Goal: Task Accomplishment & Management: Use online tool/utility

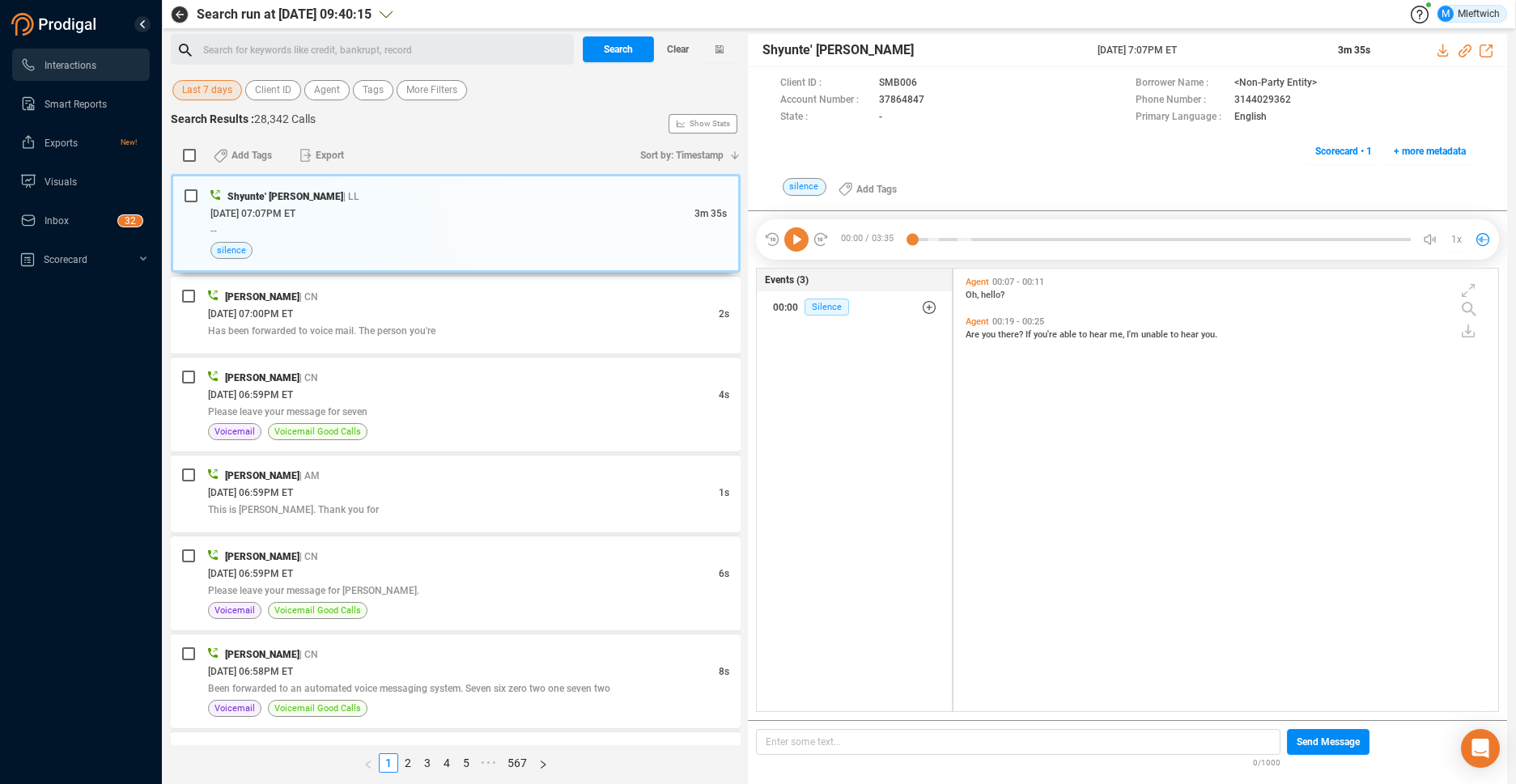
scroll to position [439, 536]
click at [351, 49] on div "Search for keywords like credit, bankrupt, record ﻿" at bounding box center [386, 50] width 366 height 24
click at [322, 82] on span "Agent" at bounding box center [326, 90] width 26 height 20
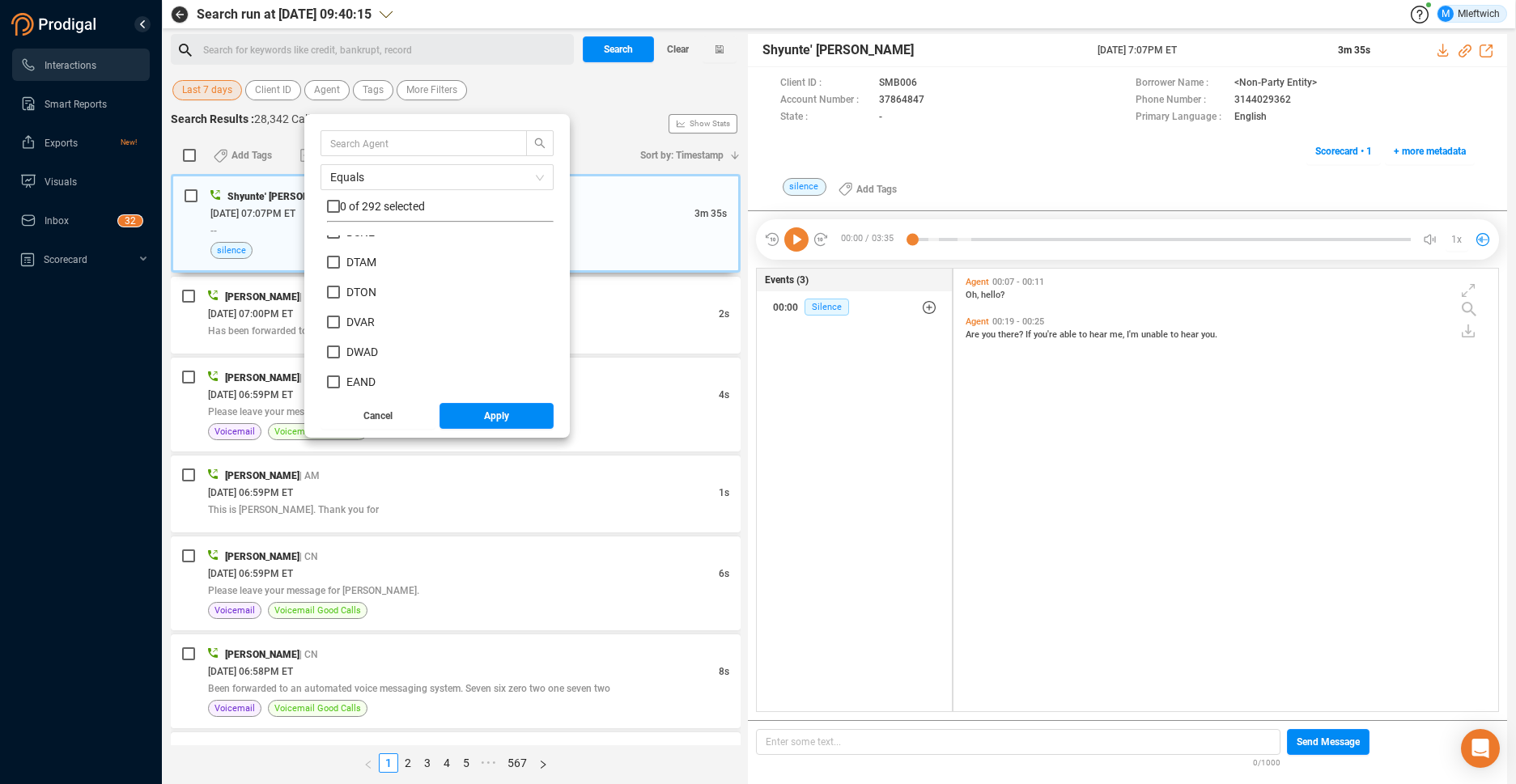
scroll to position [2659, 0]
click at [327, 250] on input "DSHE" at bounding box center [334, 250] width 13 height 13
checkbox input "true"
click at [489, 411] on span "Apply" at bounding box center [496, 416] width 25 height 26
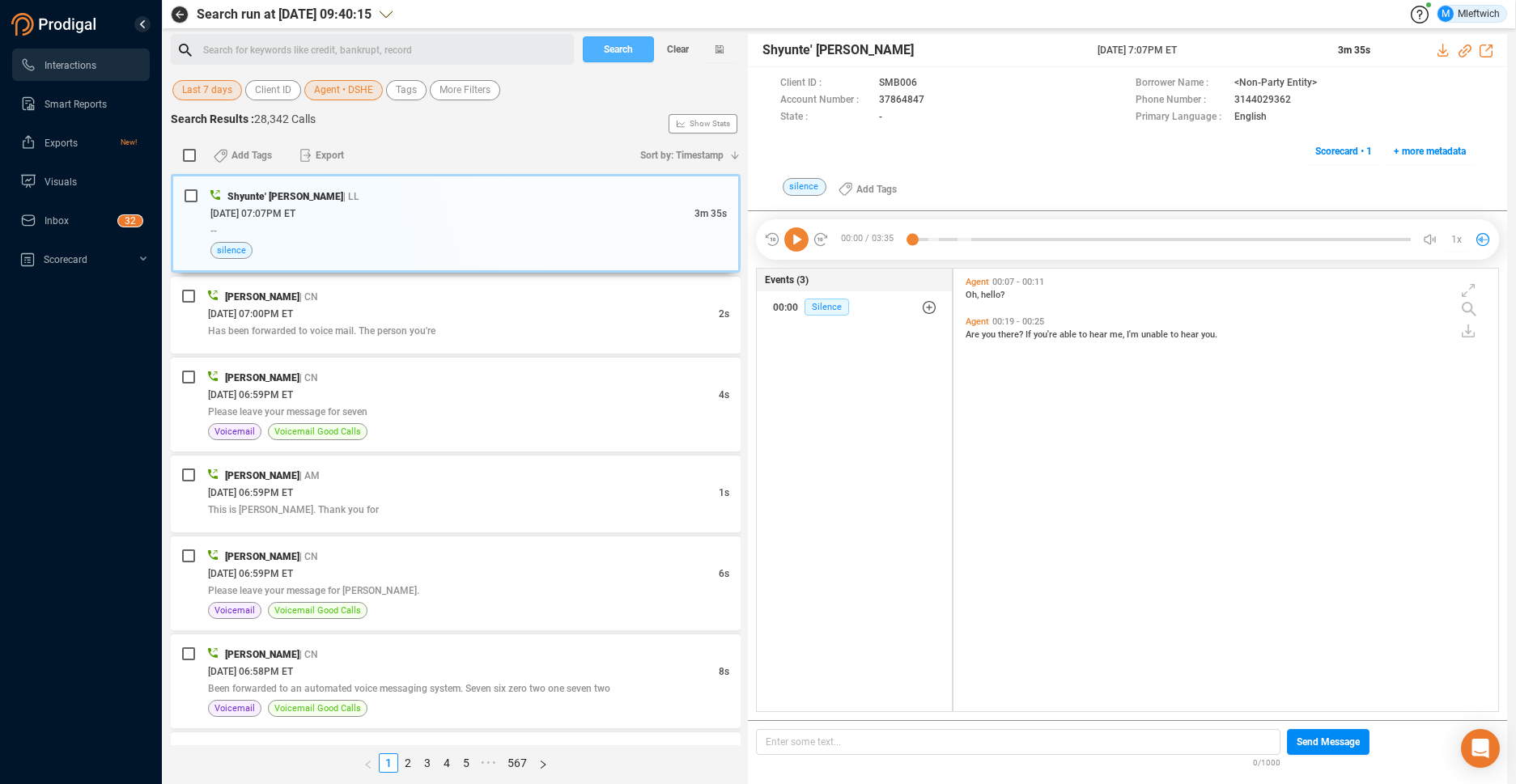
click at [634, 51] on button "Search" at bounding box center [618, 49] width 71 height 26
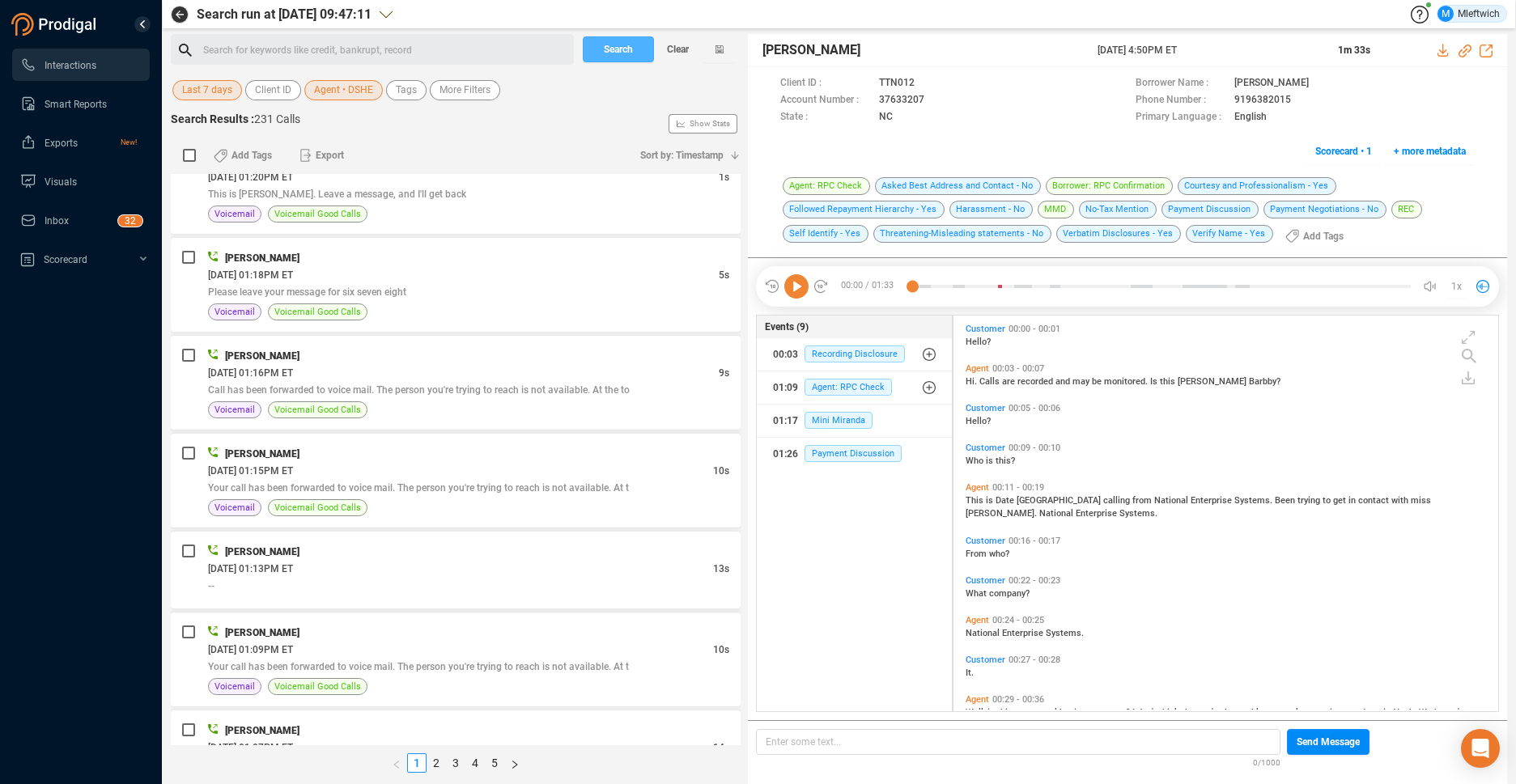
scroll to position [4159, 0]
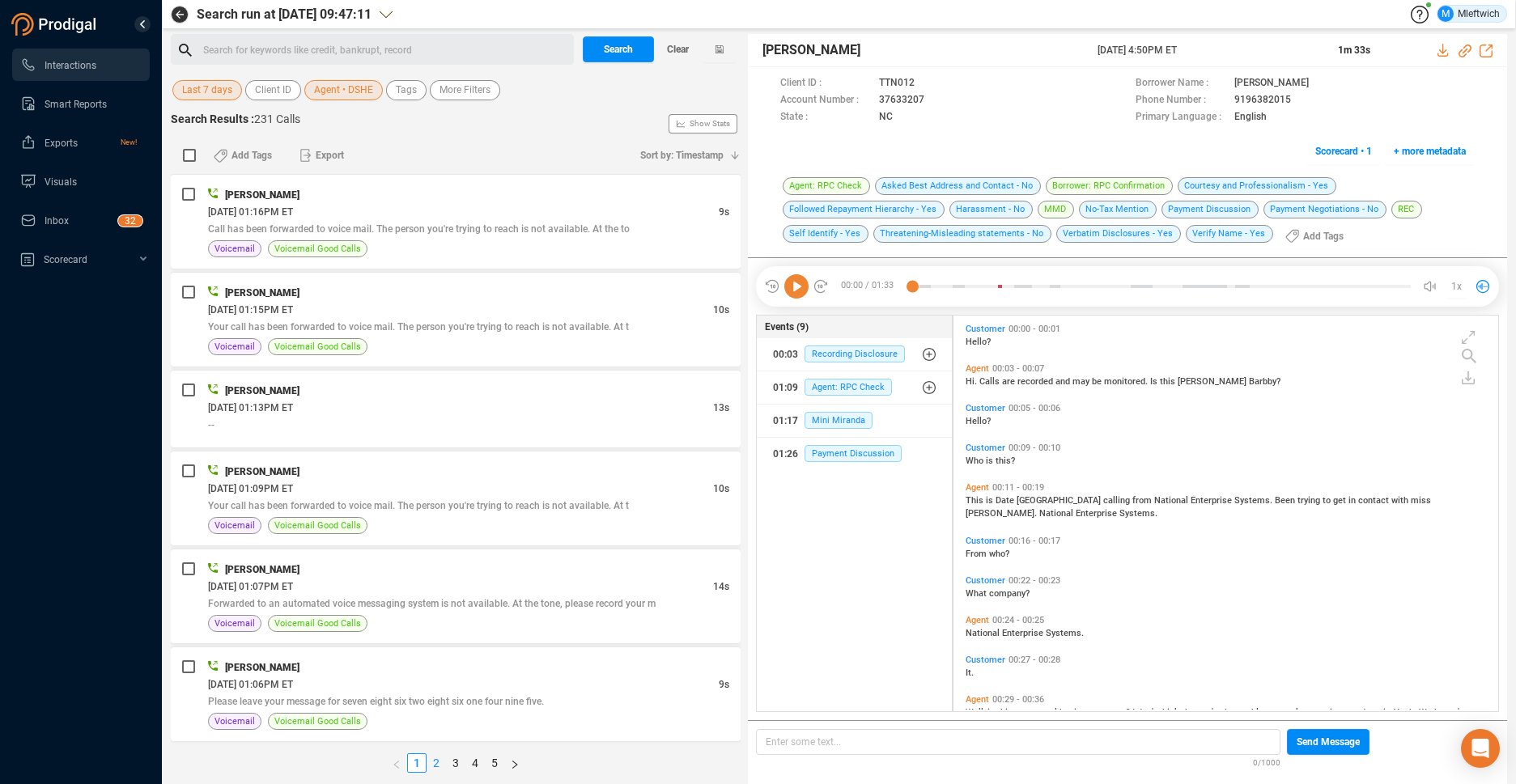
click at [436, 764] on link "2" at bounding box center [436, 762] width 17 height 17
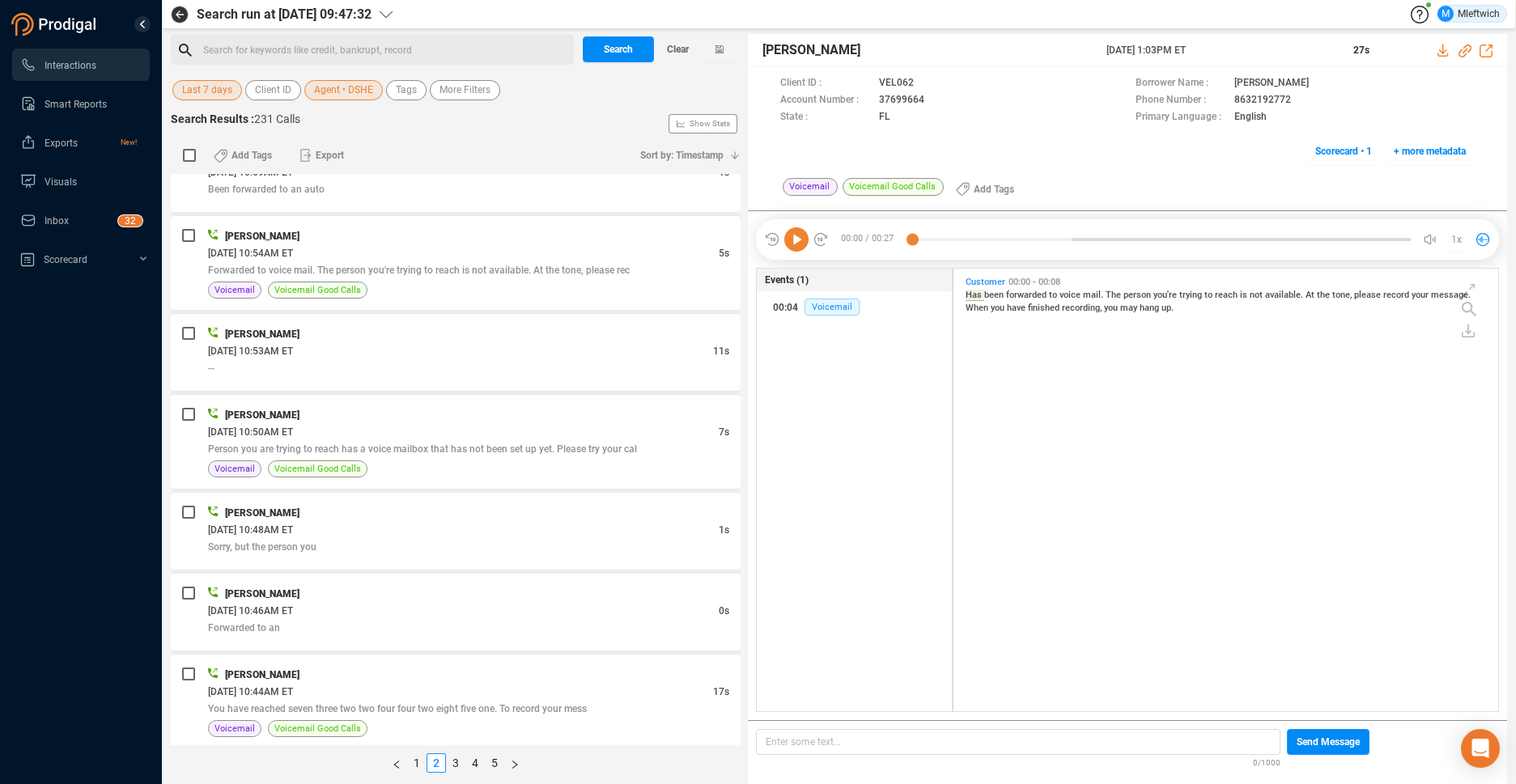
scroll to position [4040, 0]
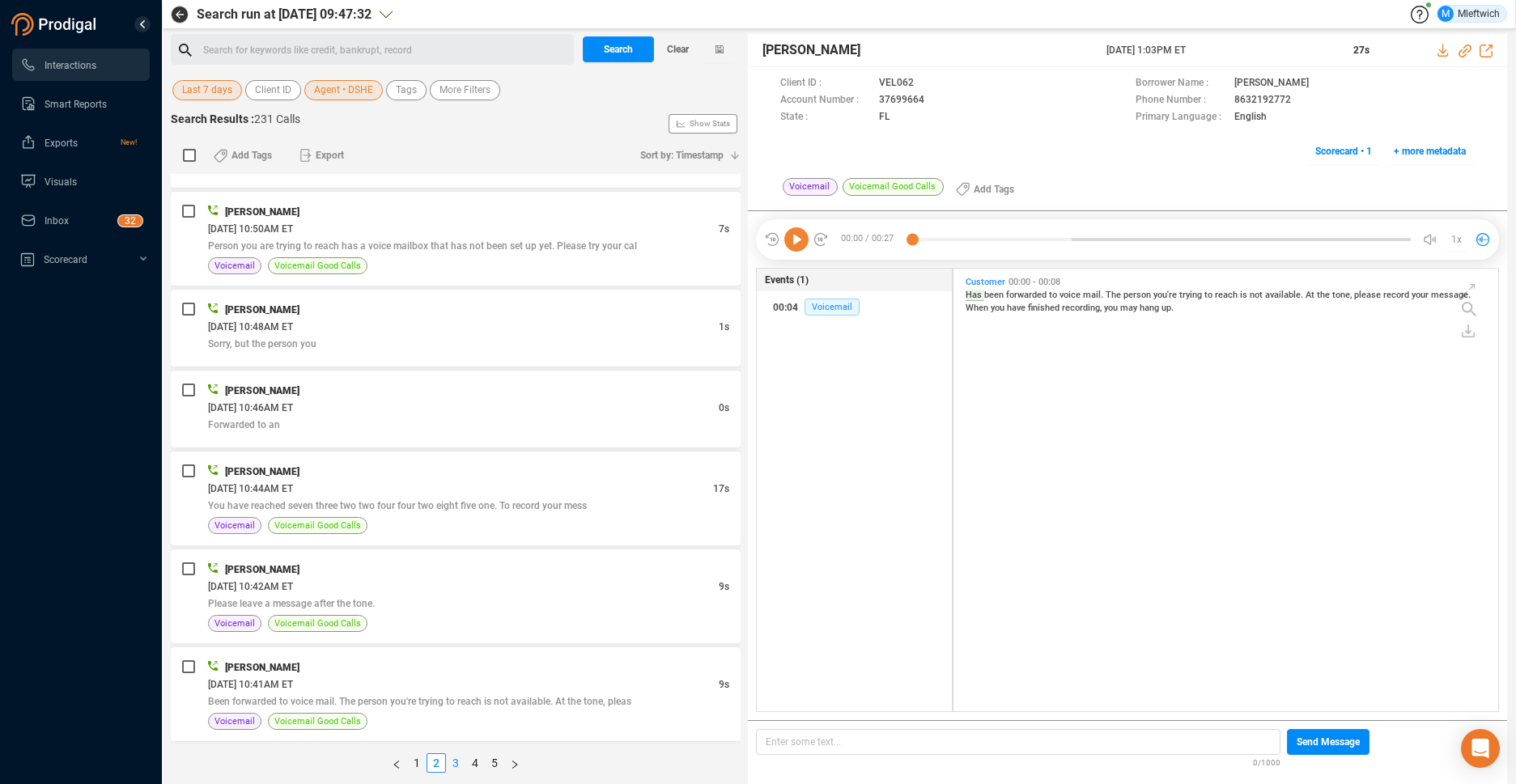
click at [454, 764] on link "3" at bounding box center [455, 762] width 17 height 17
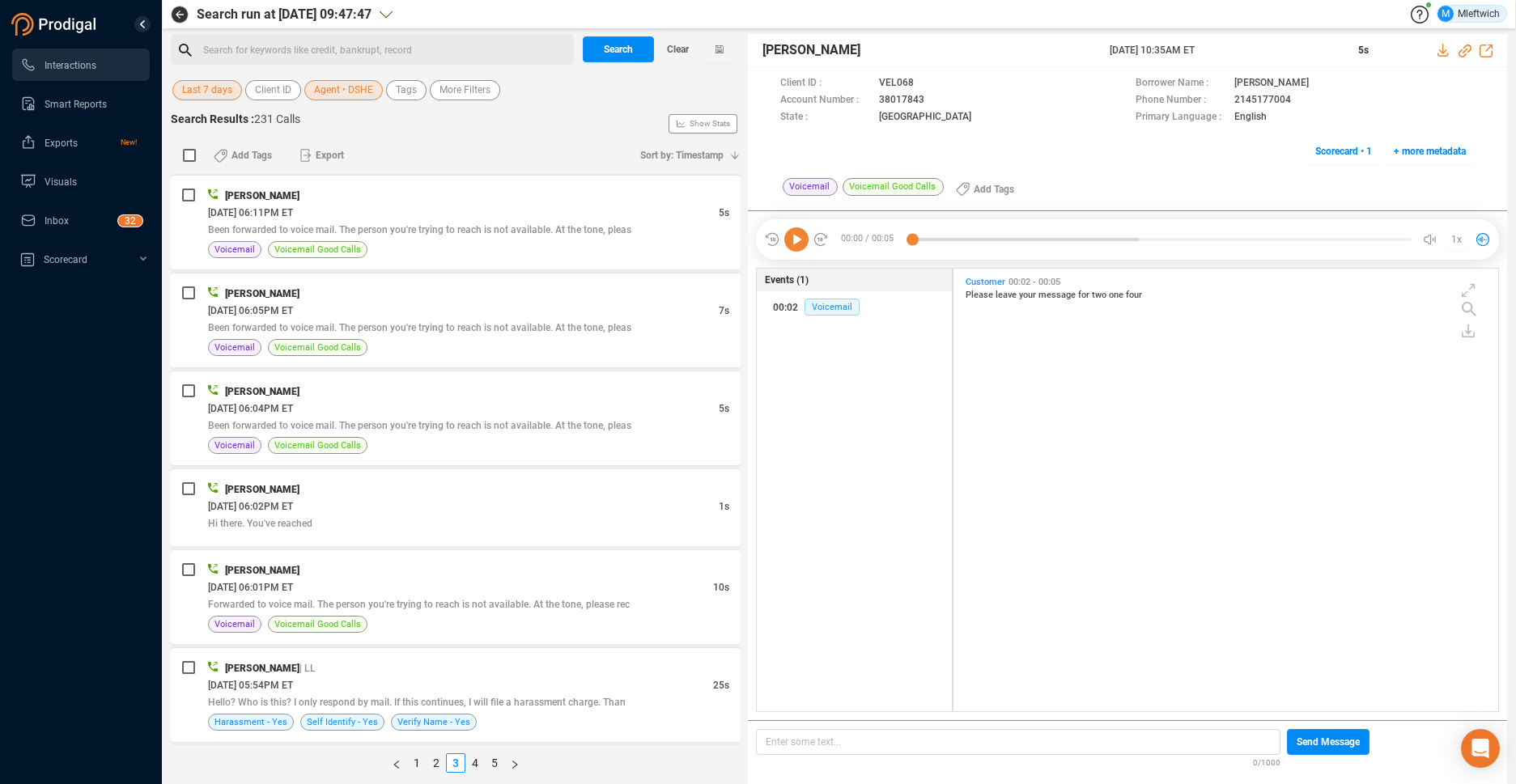
scroll to position [4108, 0]
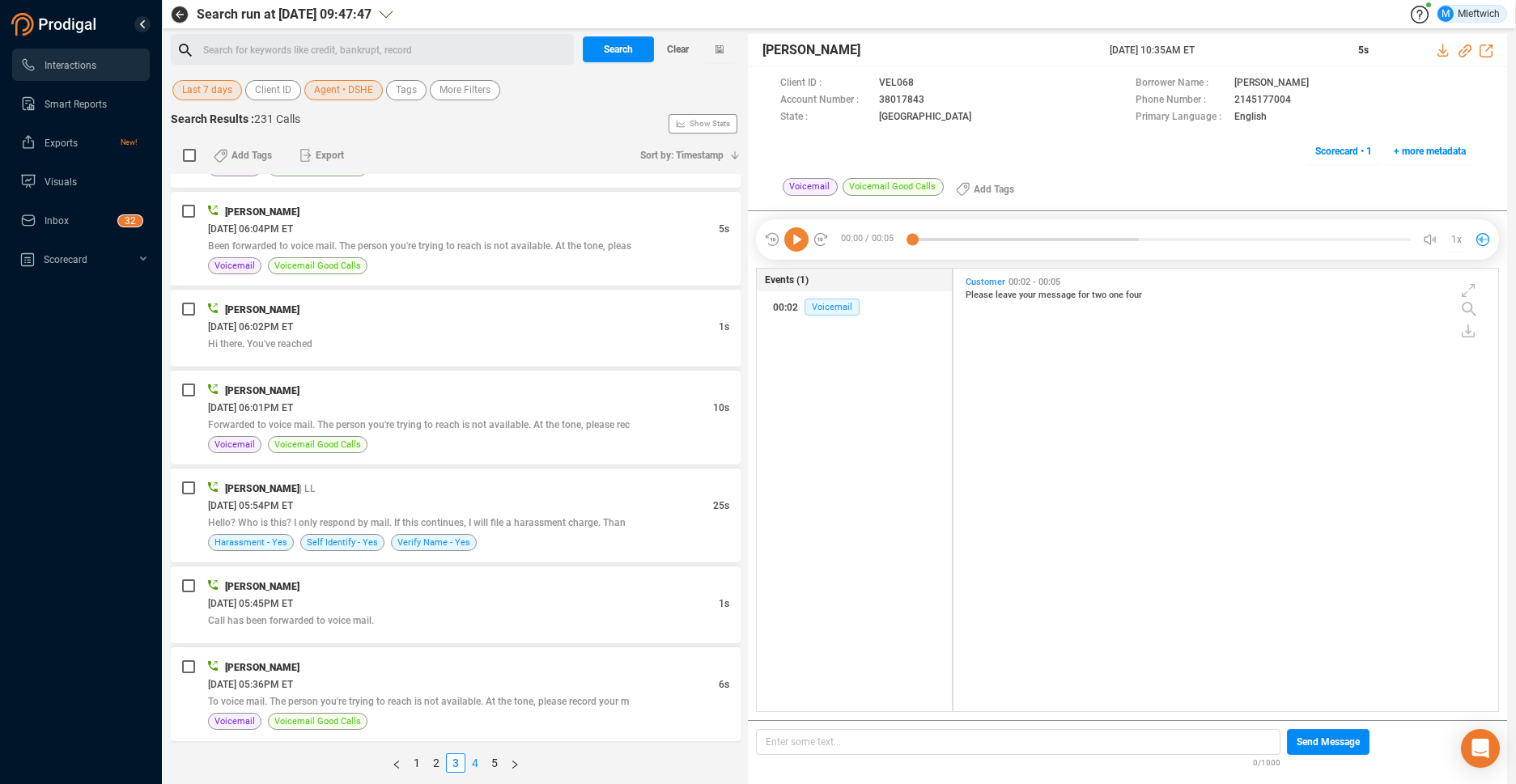
click at [475, 761] on link "4" at bounding box center [475, 762] width 17 height 17
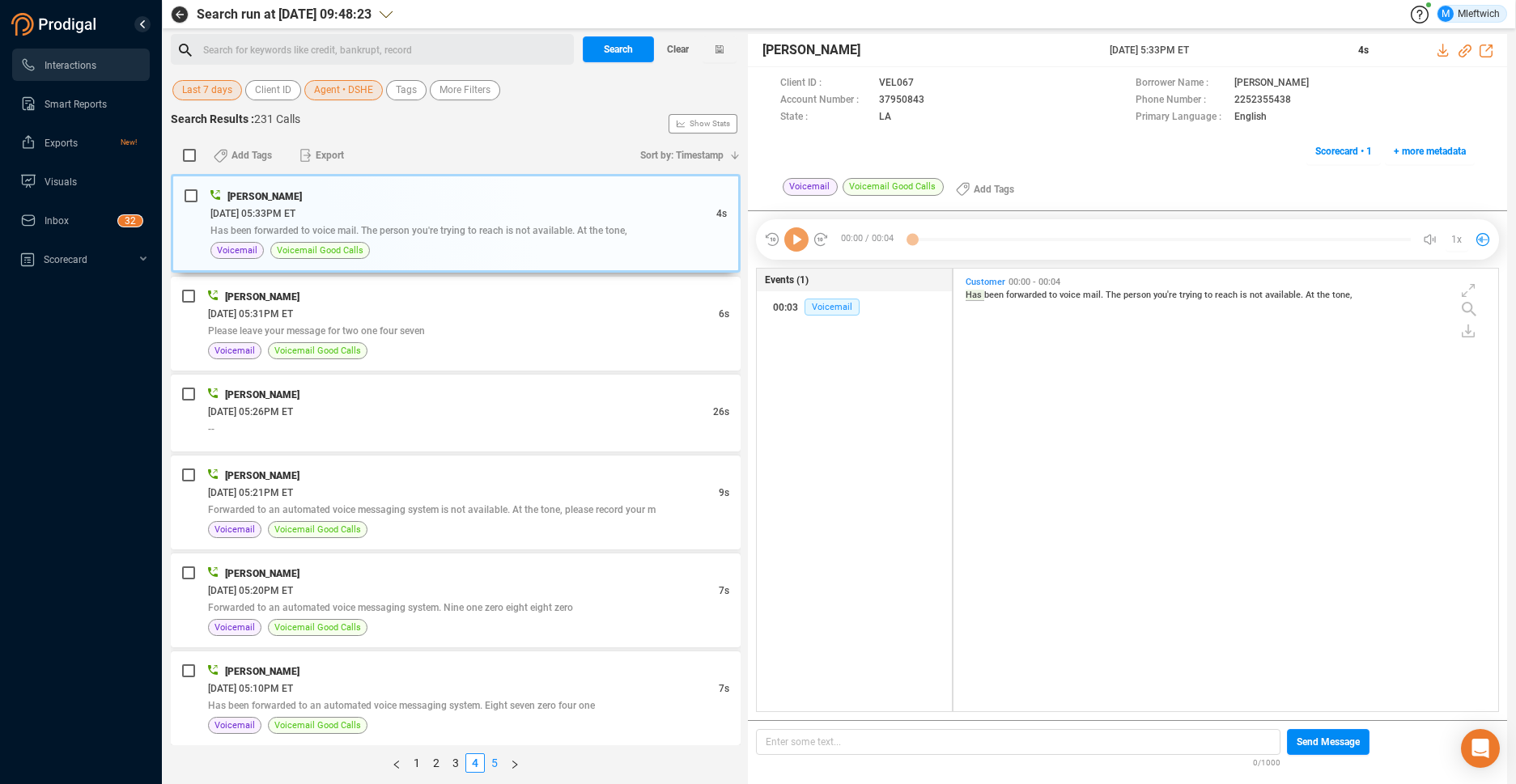
scroll to position [439, 536]
drag, startPoint x: 732, startPoint y: 222, endPoint x: 728, endPoint y: 564, distance: 342.0
click at [729, 570] on div "[PERSON_NAME] [DATE] 05:33PM ET 4s Has been forwarded to voice mail. The person…" at bounding box center [456, 460] width 570 height 572
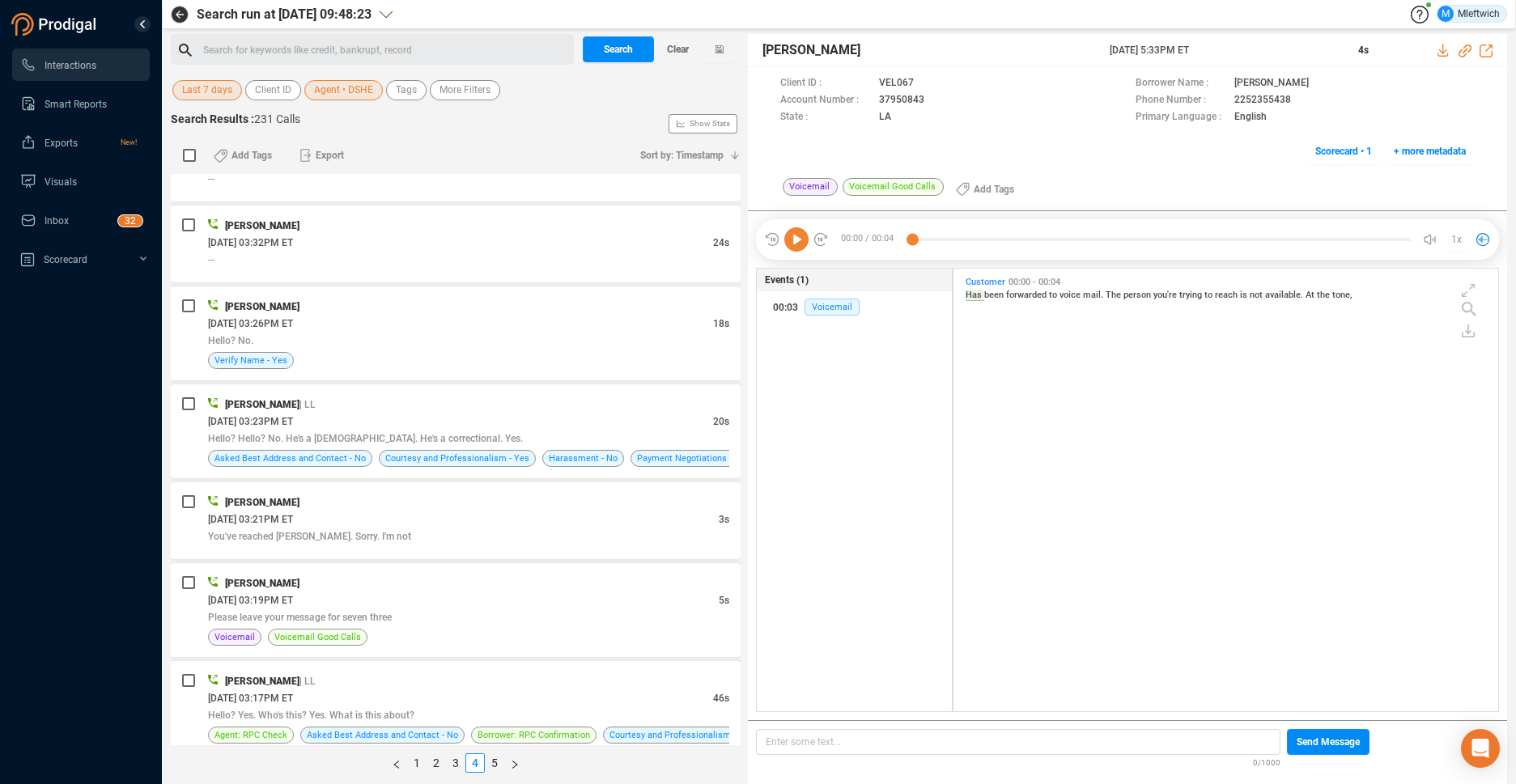
scroll to position [3956, 0]
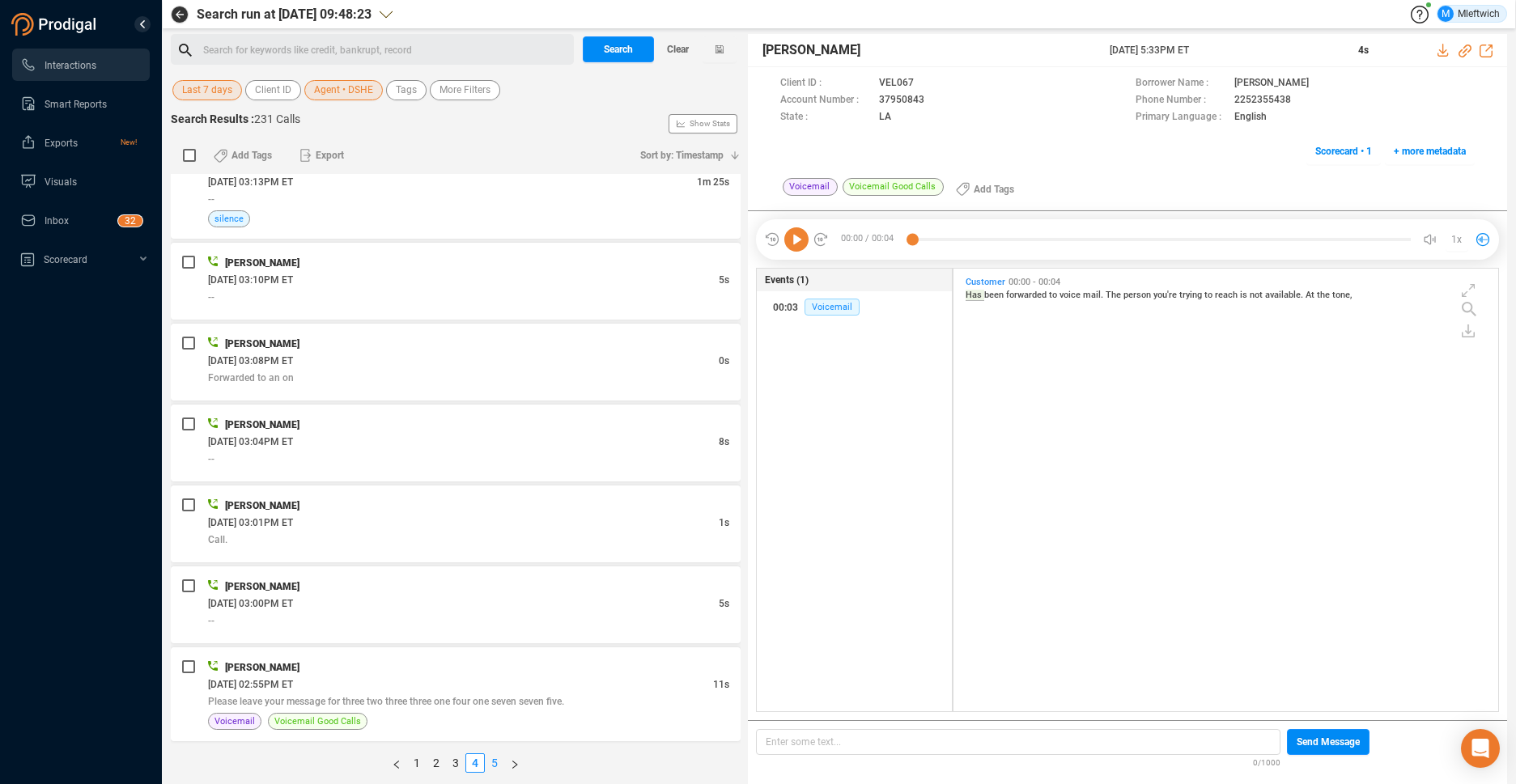
click at [495, 764] on link "5" at bounding box center [494, 762] width 17 height 17
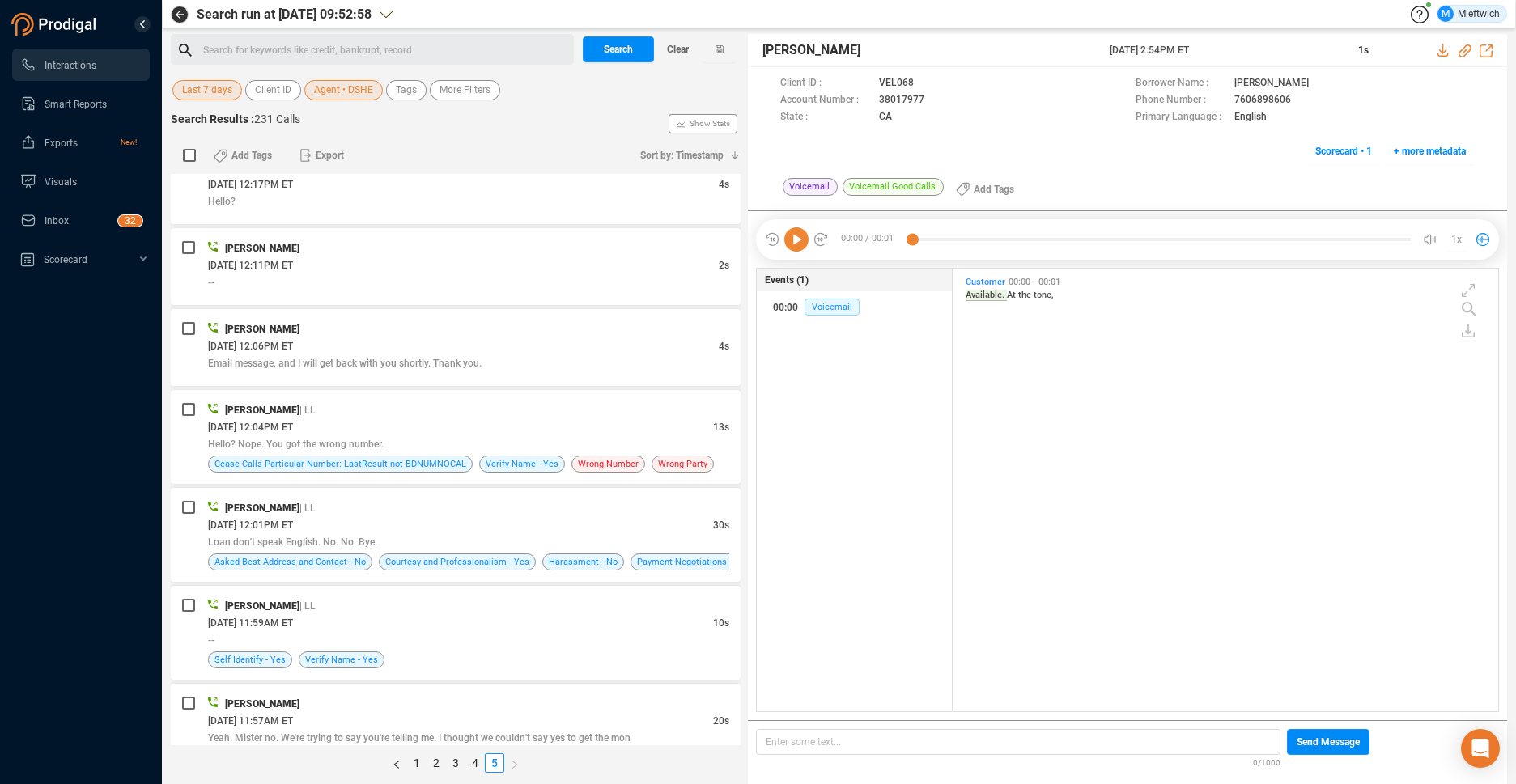
scroll to position [2350, 0]
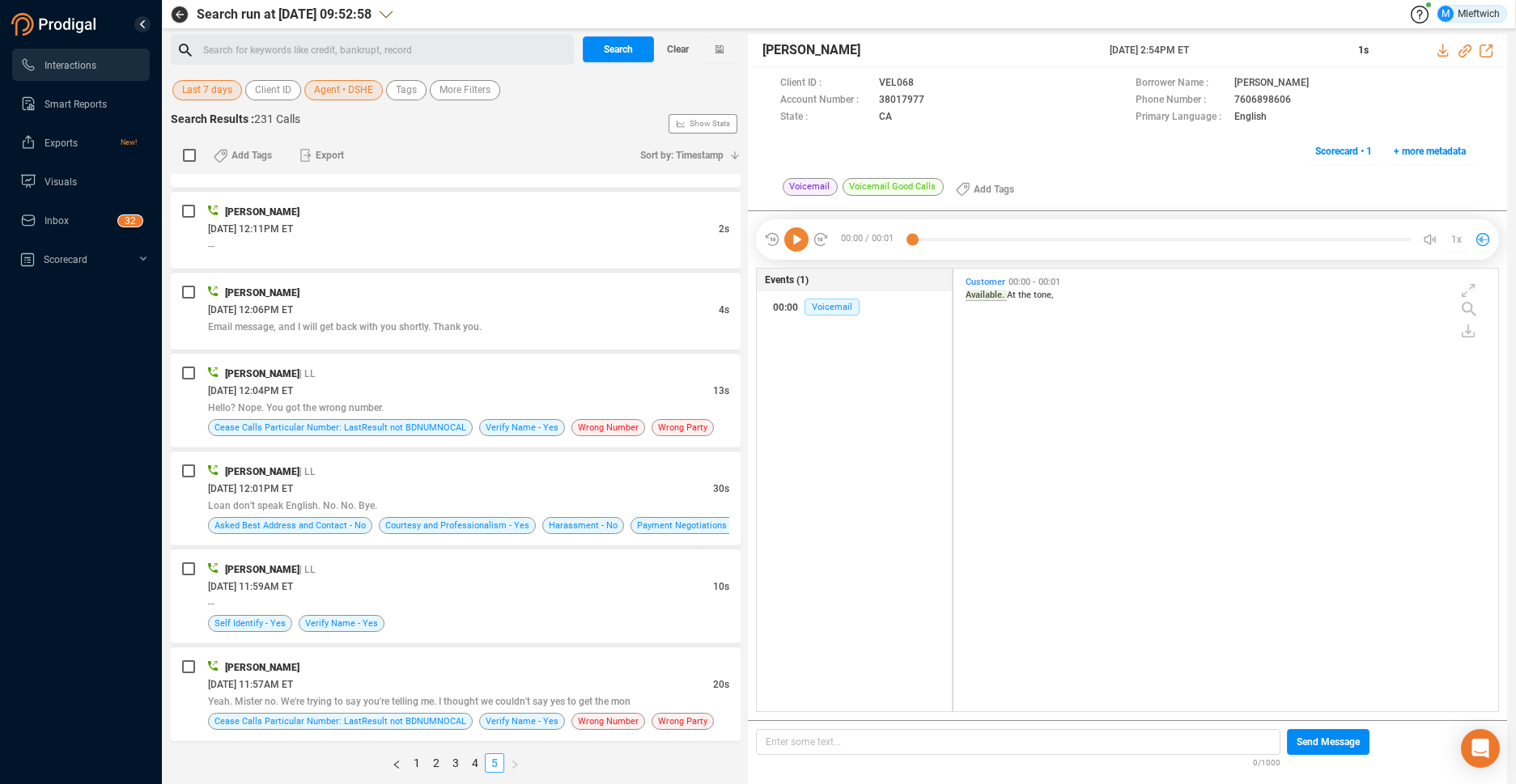
click at [494, 764] on link "5" at bounding box center [494, 762] width 17 height 17
click at [413, 763] on link "1" at bounding box center [417, 762] width 17 height 17
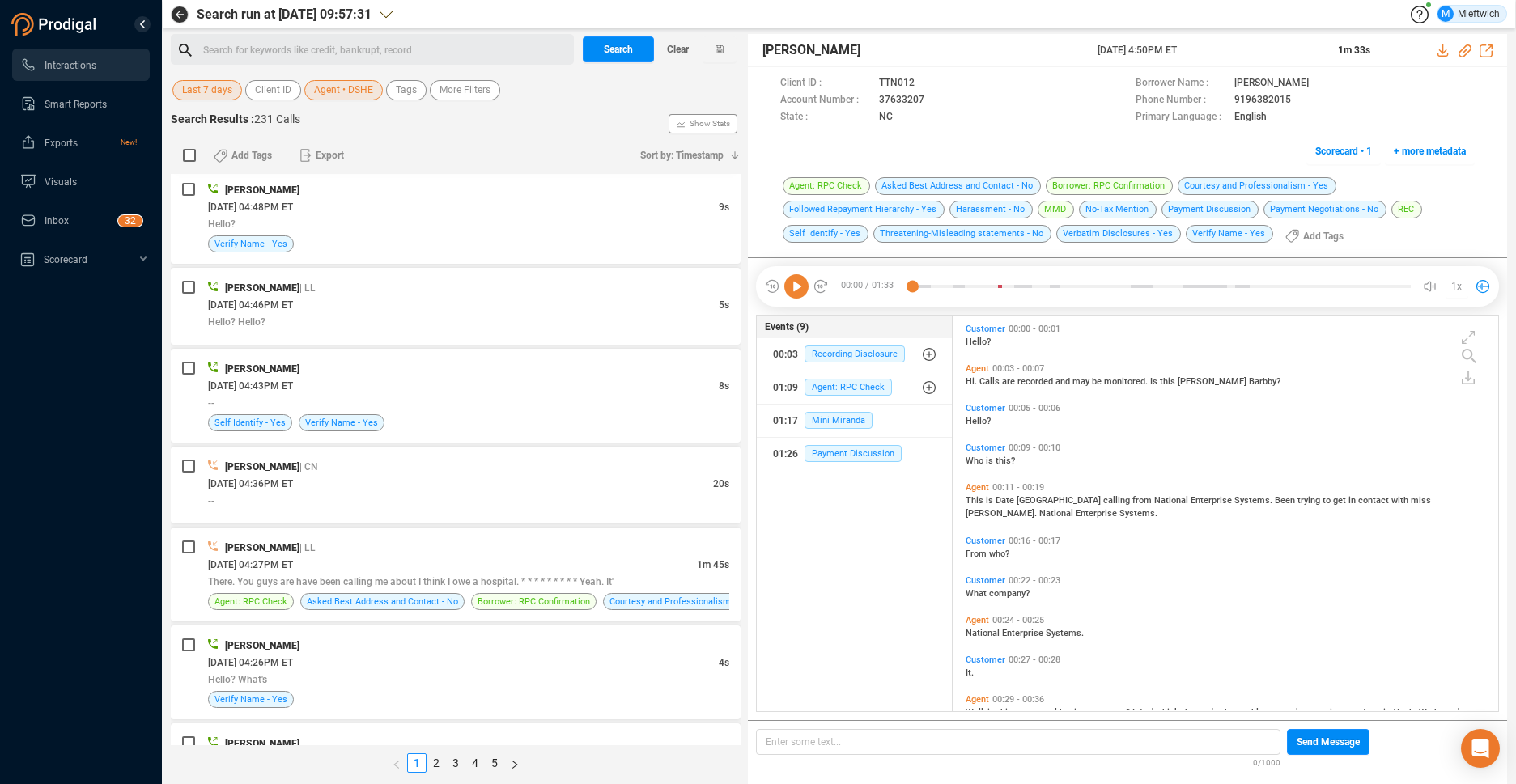
scroll to position [0, 0]
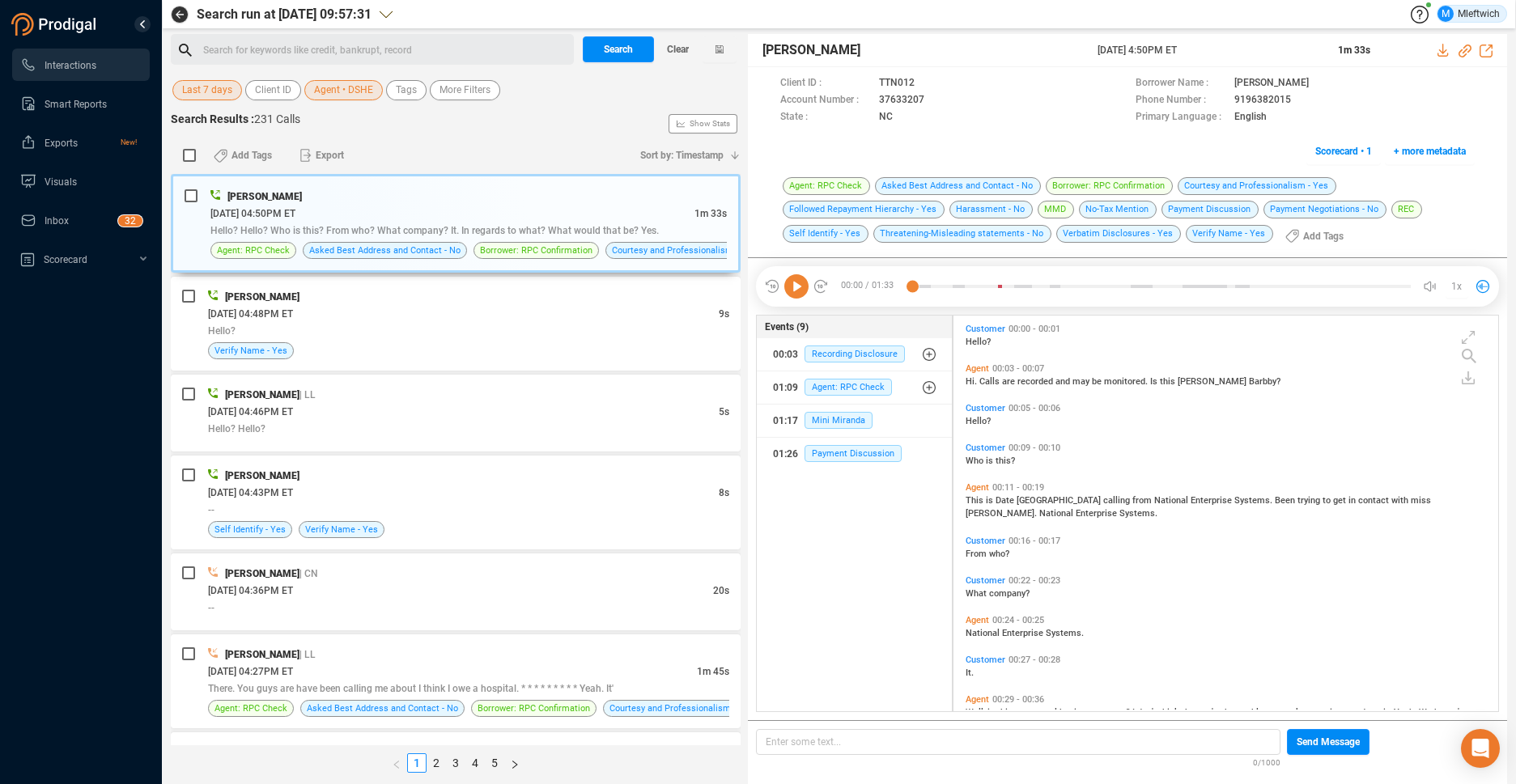
click at [361, 89] on span "Agent • DSHE" at bounding box center [343, 90] width 59 height 20
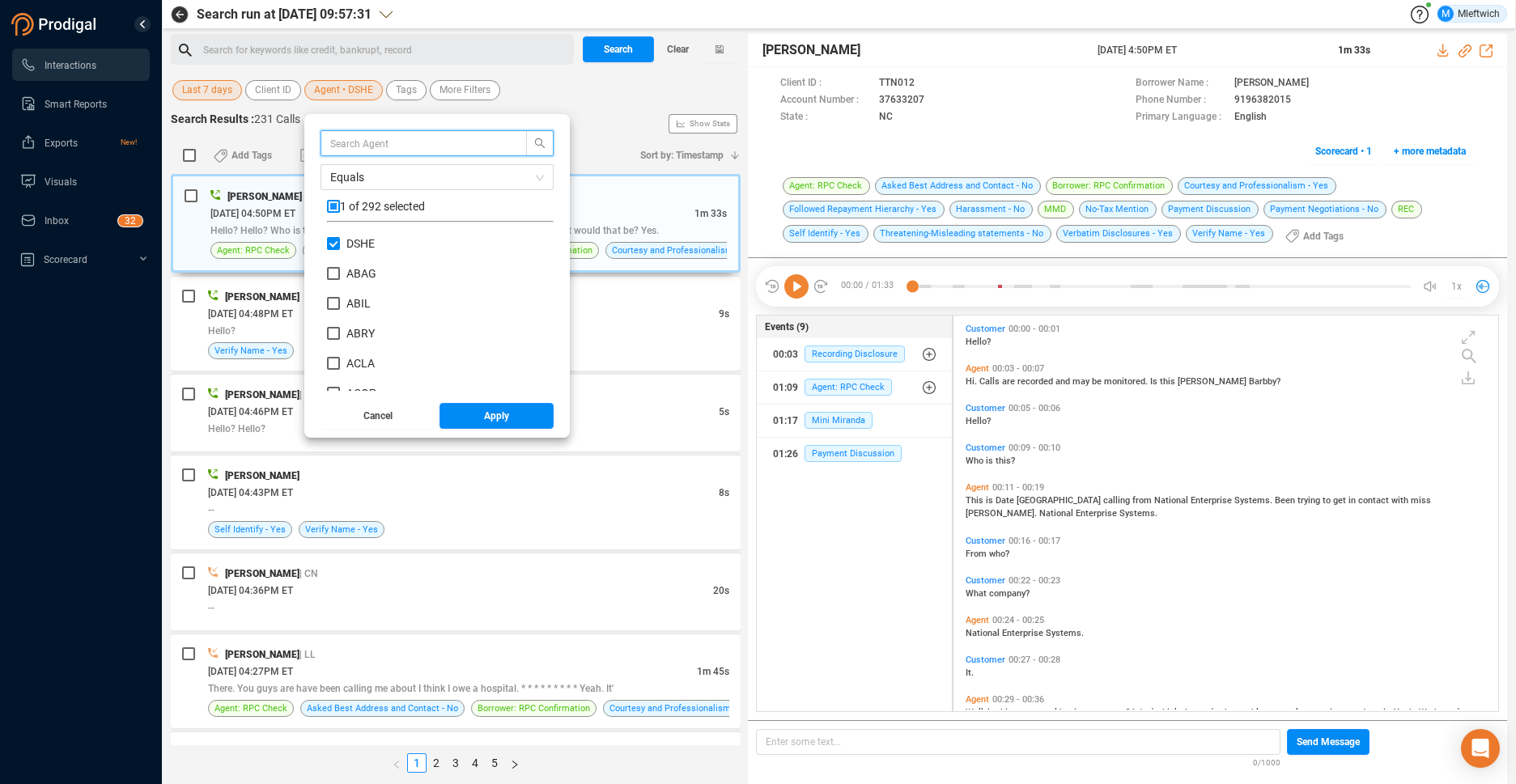
scroll to position [151, 218]
click at [338, 246] on input "DSHE" at bounding box center [334, 244] width 13 height 13
checkbox input "false"
click at [332, 324] on input "HJAC" at bounding box center [334, 323] width 13 height 13
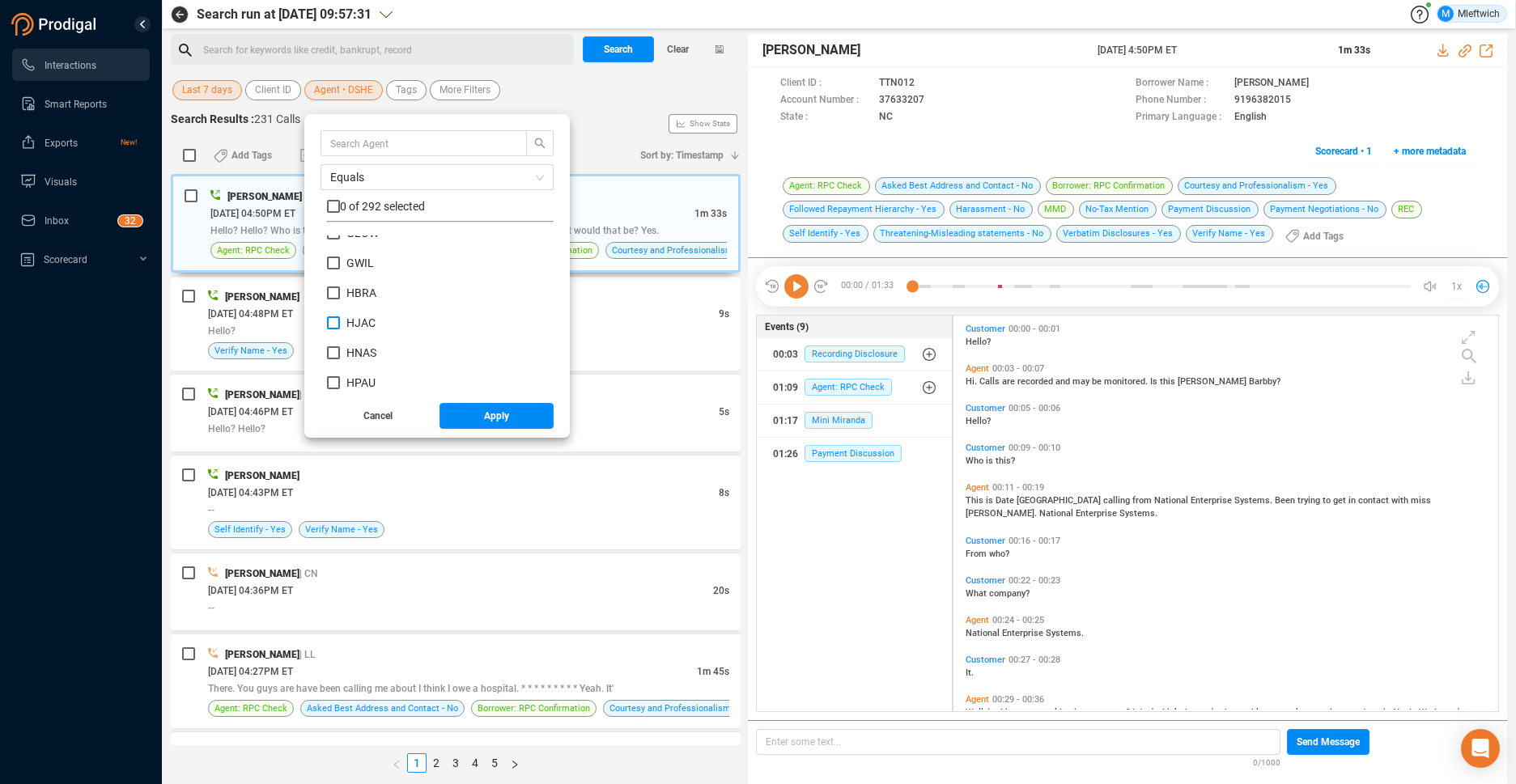
checkbox input "true"
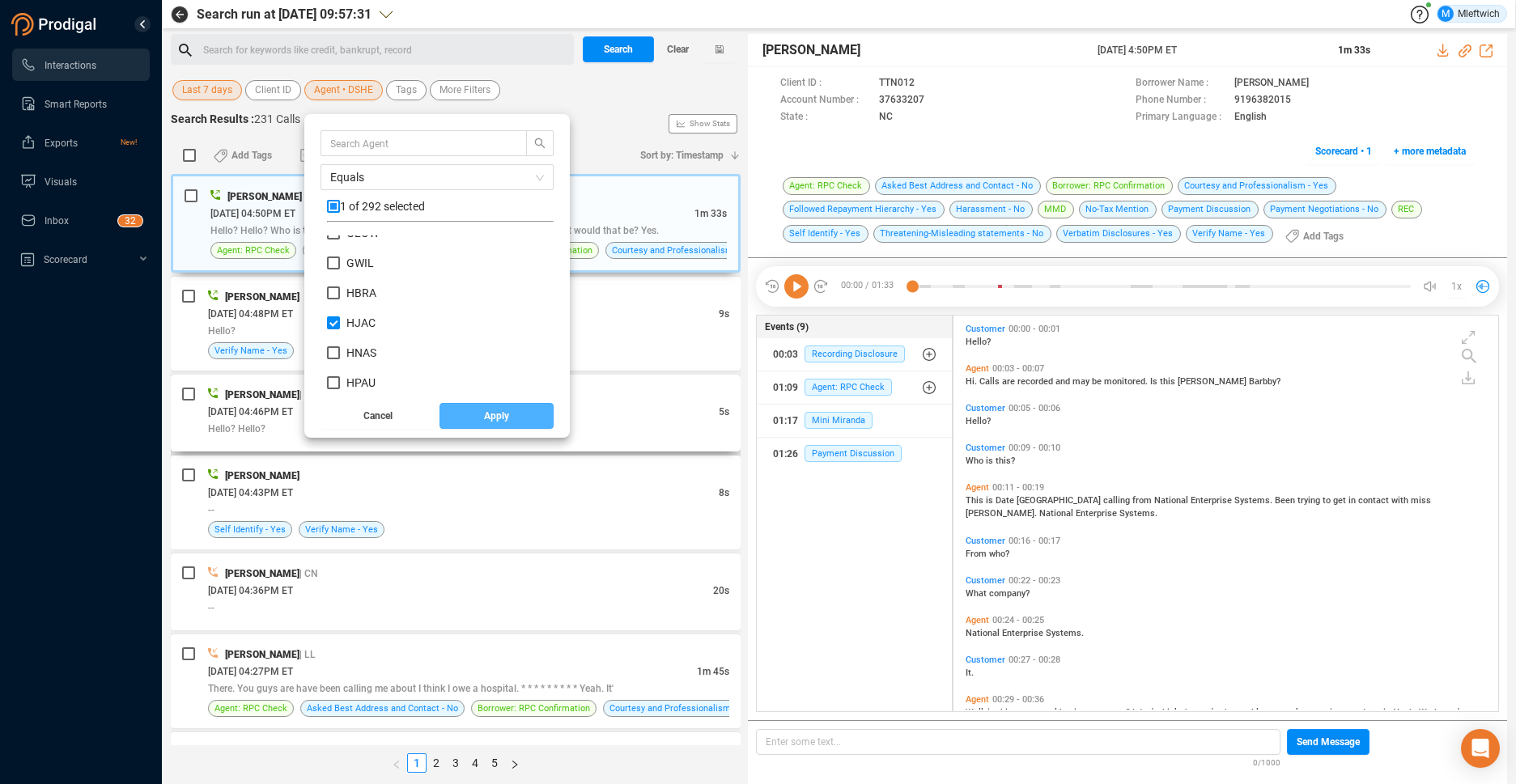
click at [508, 419] on button "Apply" at bounding box center [497, 416] width 115 height 26
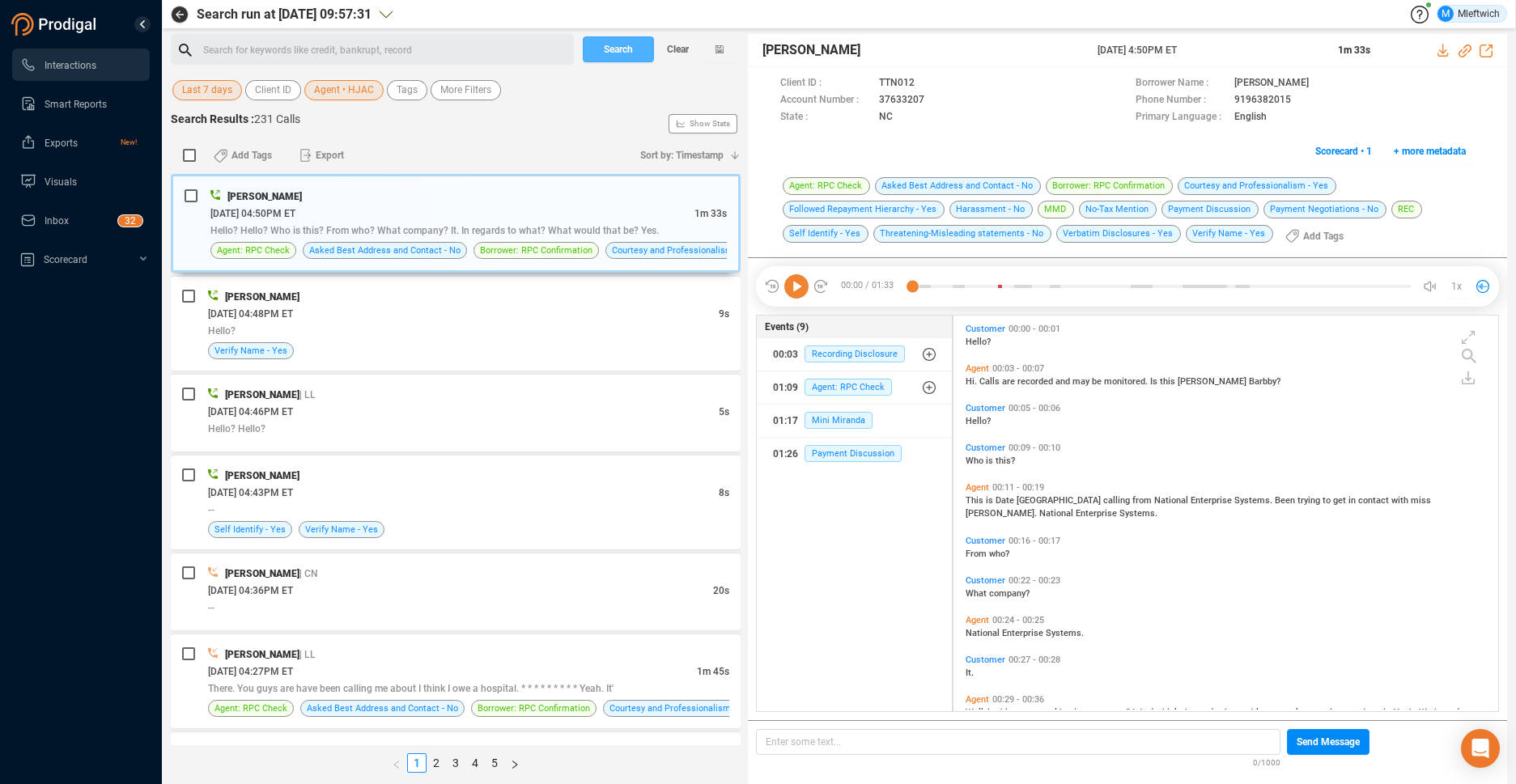
drag, startPoint x: 628, startPoint y: 46, endPoint x: 638, endPoint y: 66, distance: 22.4
click at [628, 50] on span "Search" at bounding box center [618, 49] width 29 height 26
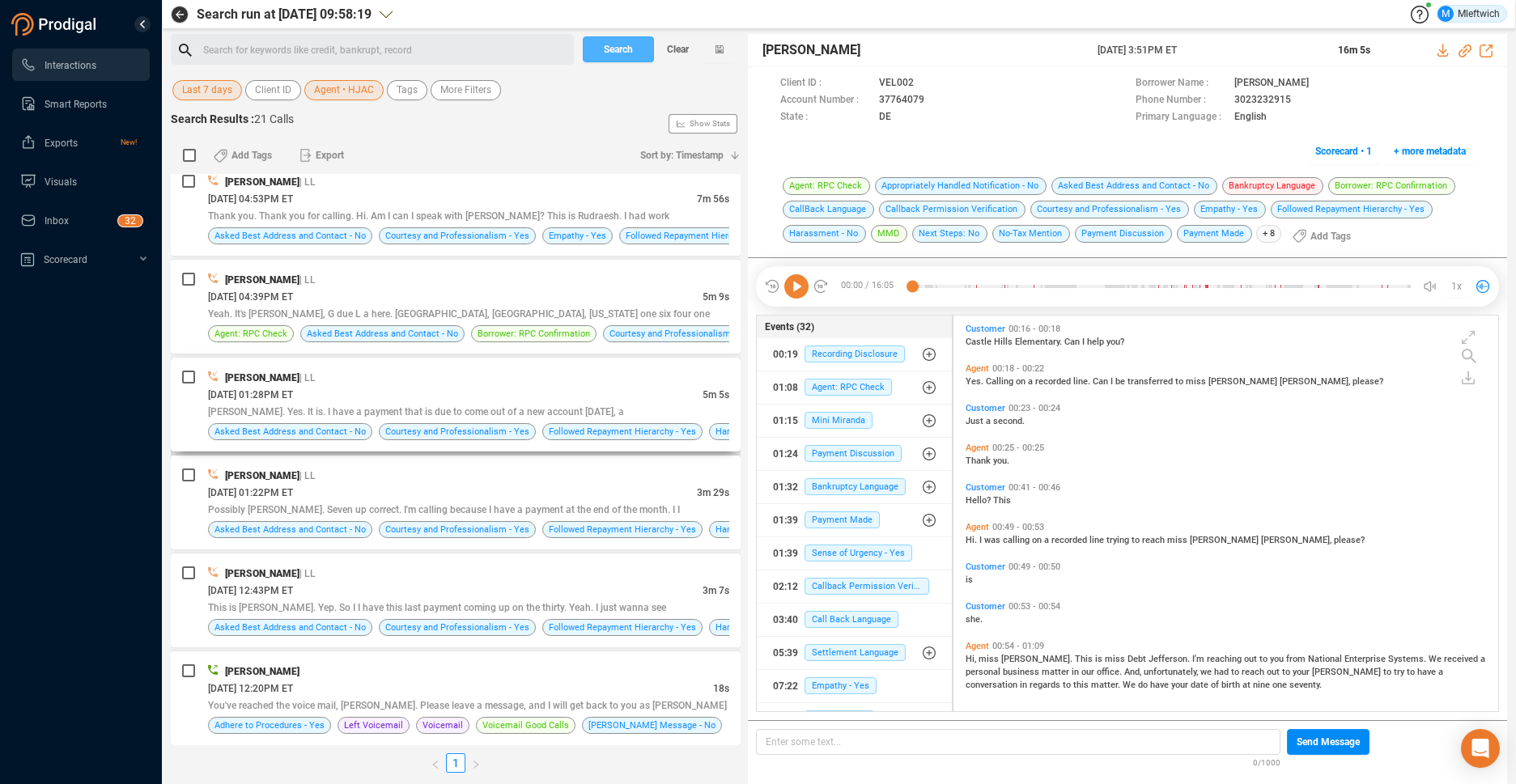
scroll to position [1473, 0]
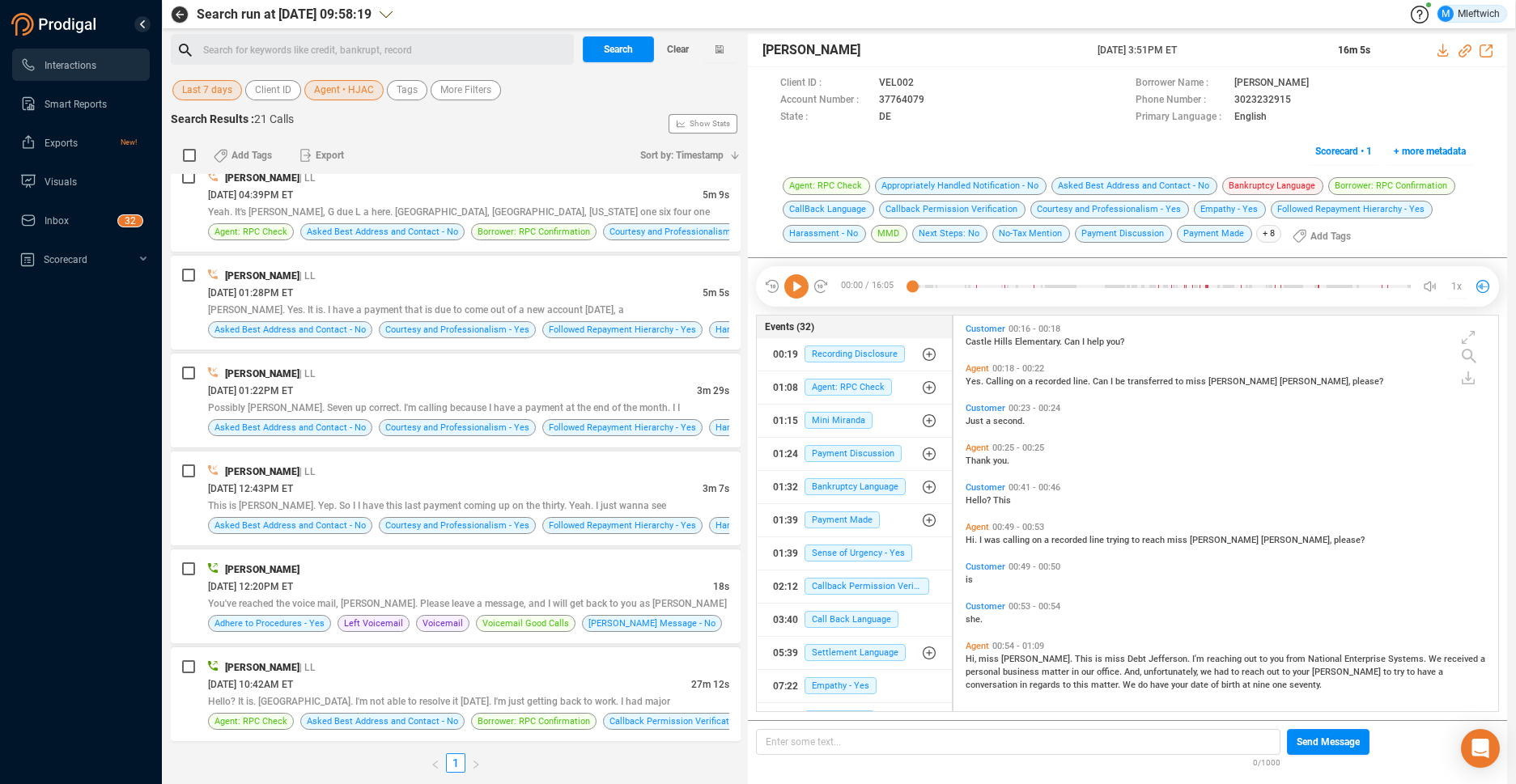
click at [298, 52] on div "Search for keywords like credit, bankrupt, record ﻿" at bounding box center [386, 50] width 366 height 24
click at [361, 95] on span "Agent • HJAC" at bounding box center [344, 90] width 60 height 20
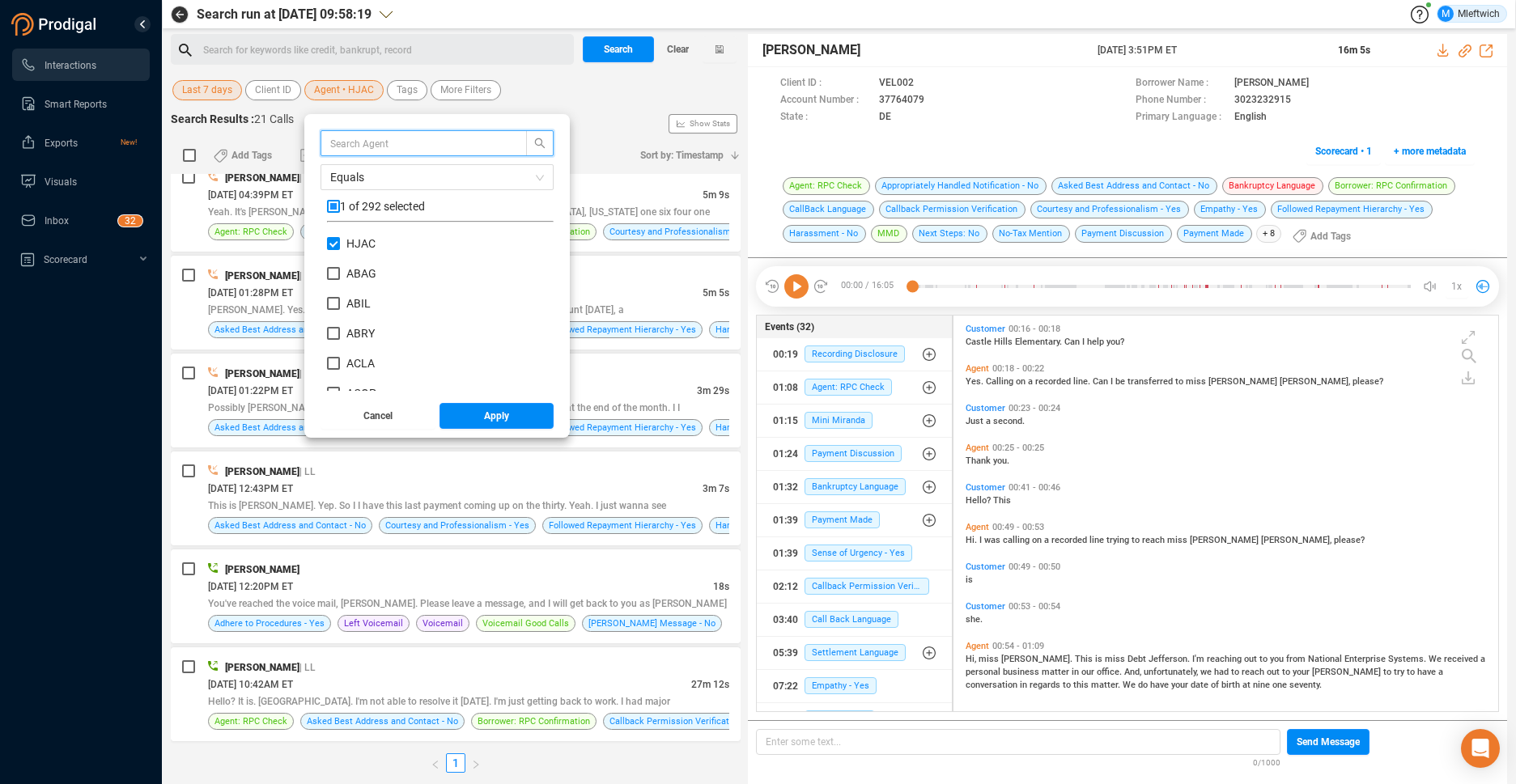
scroll to position [151, 218]
click at [361, 95] on span "Agent • HJAC" at bounding box center [344, 90] width 60 height 20
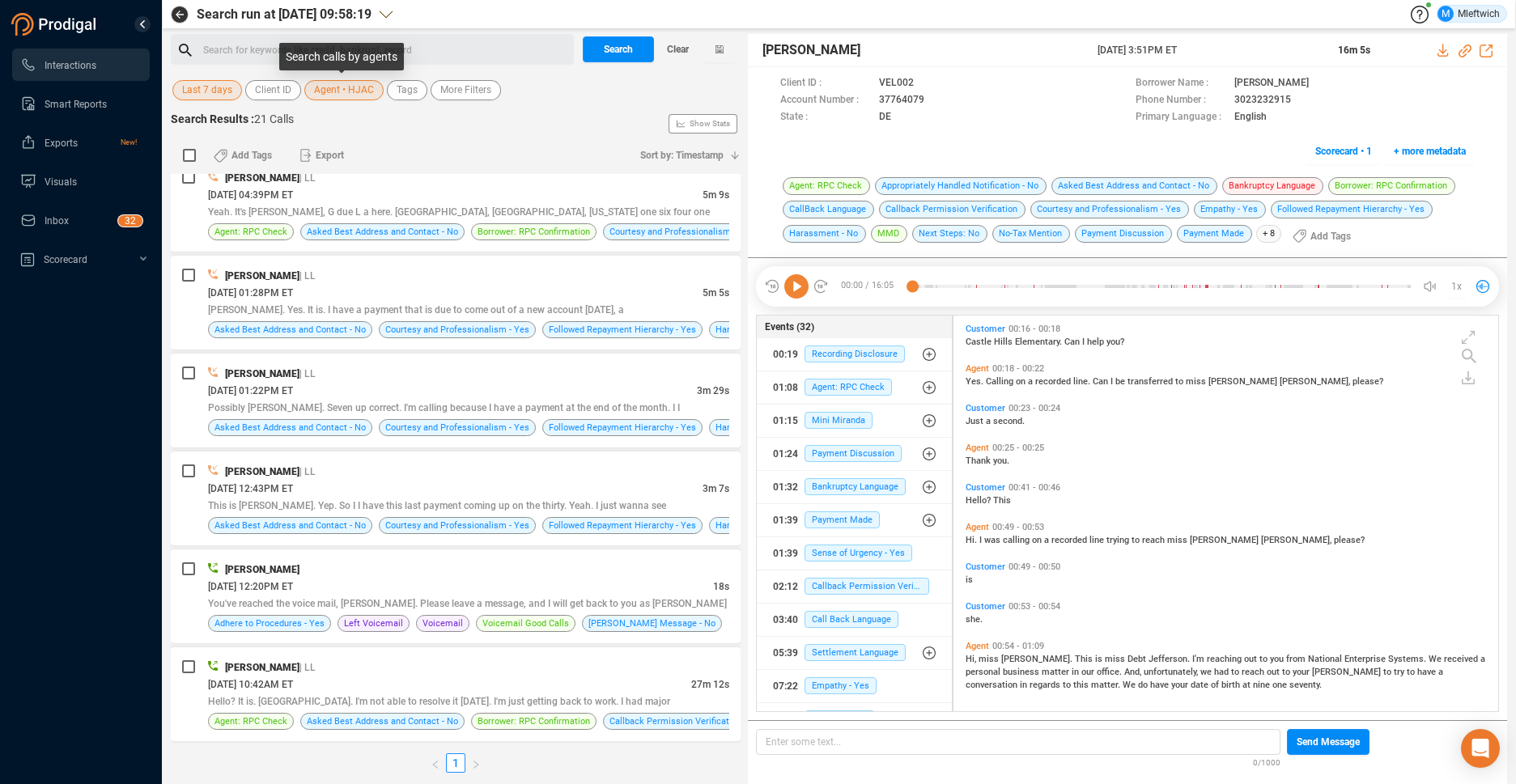
click at [361, 95] on span "Agent • HJAC" at bounding box center [344, 90] width 60 height 20
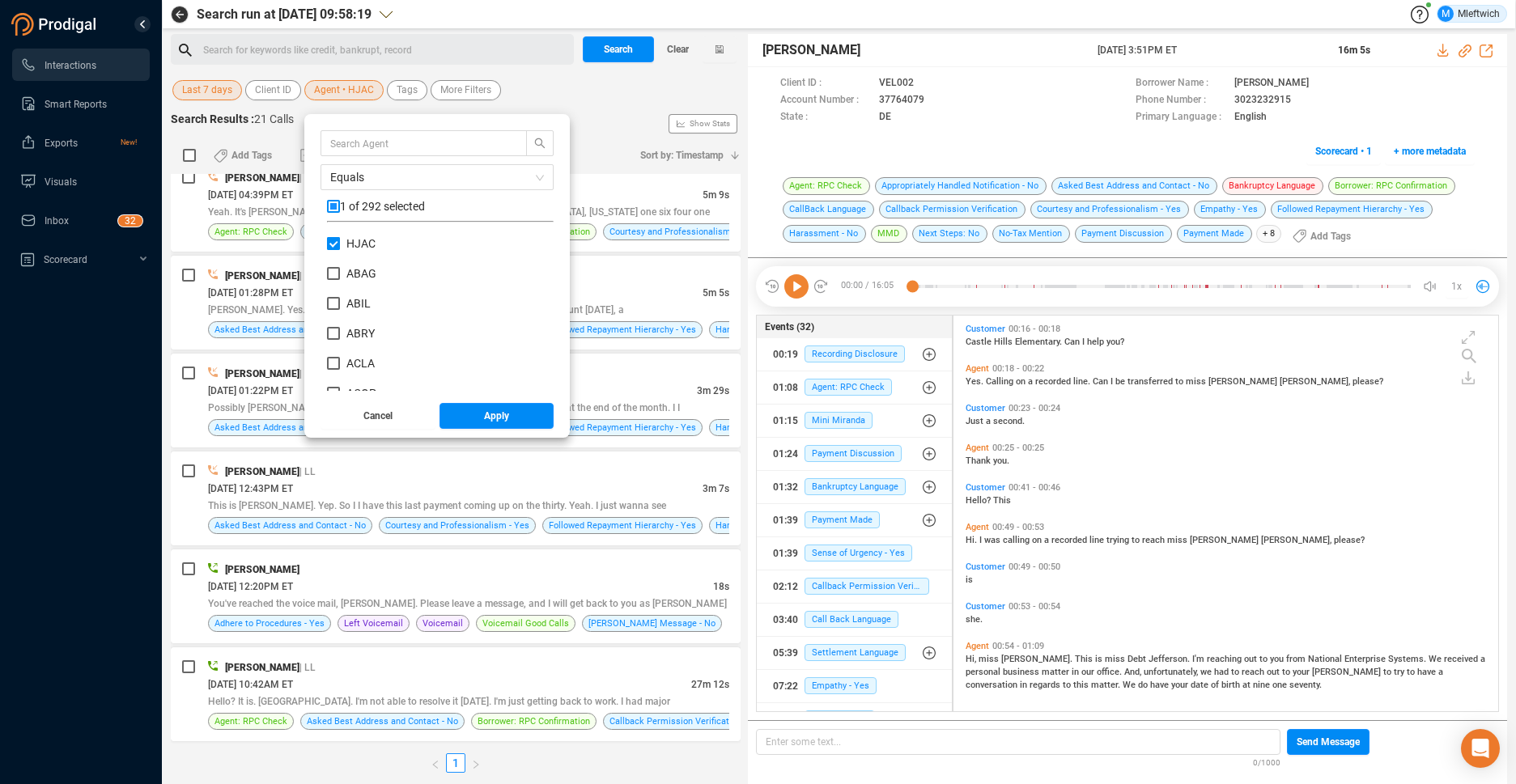
click at [329, 243] on input "HJAC" at bounding box center [334, 244] width 13 height 13
checkbox input "false"
drag, startPoint x: 334, startPoint y: 254, endPoint x: 347, endPoint y: 279, distance: 28.2
click at [334, 255] on input "JWHI" at bounding box center [334, 255] width 13 height 13
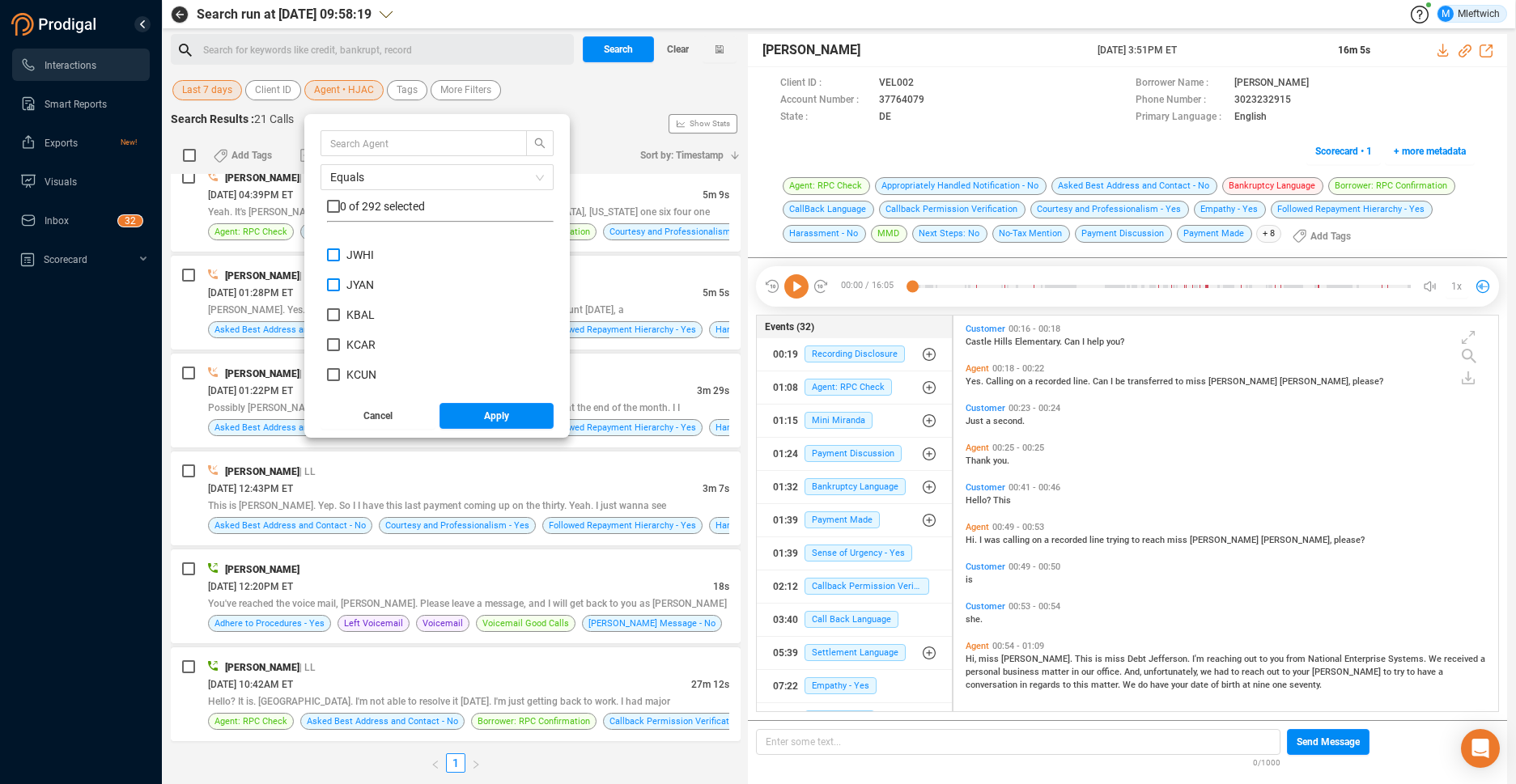
checkbox input "true"
click at [495, 418] on span "Apply" at bounding box center [496, 416] width 25 height 26
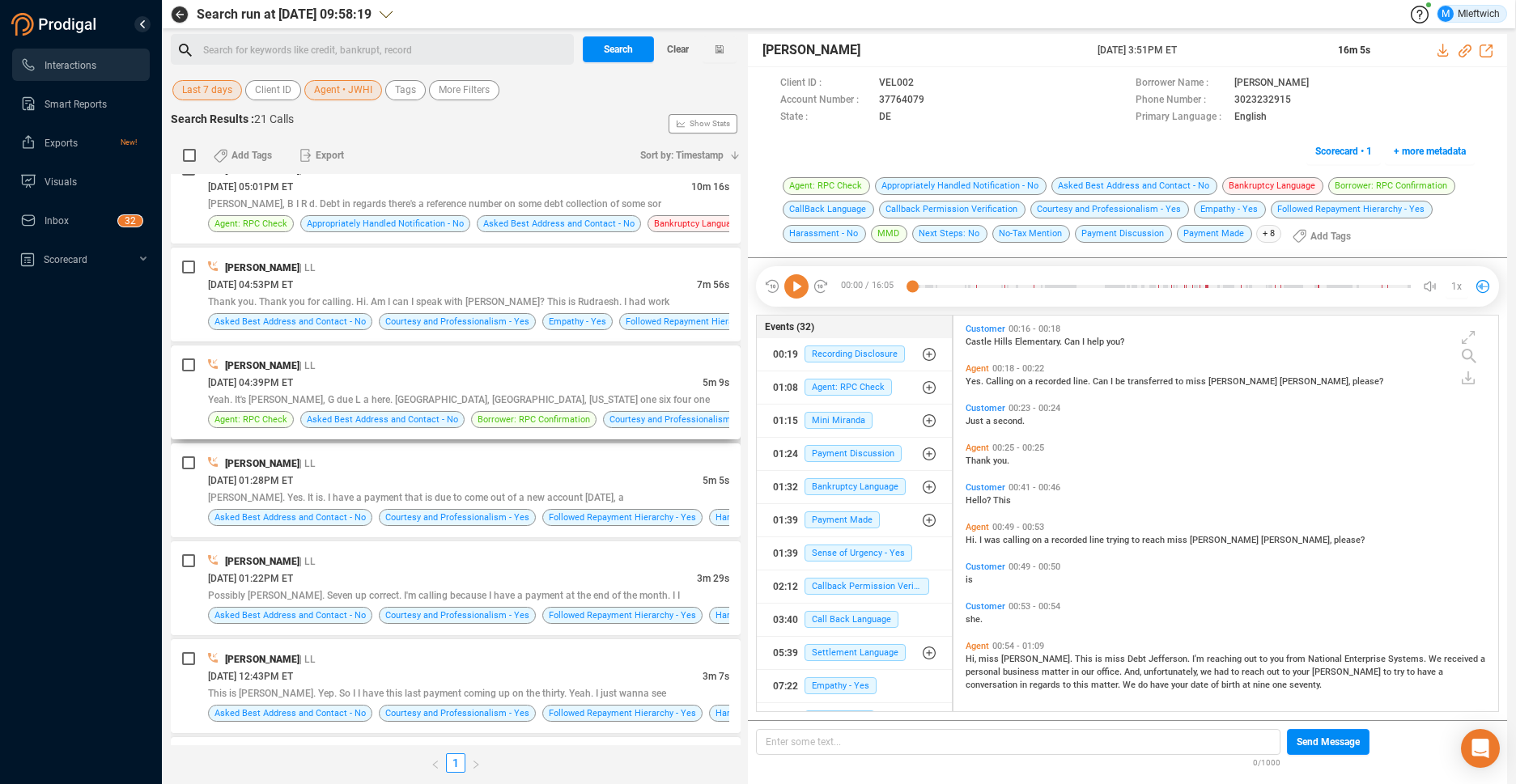
scroll to position [1371, 0]
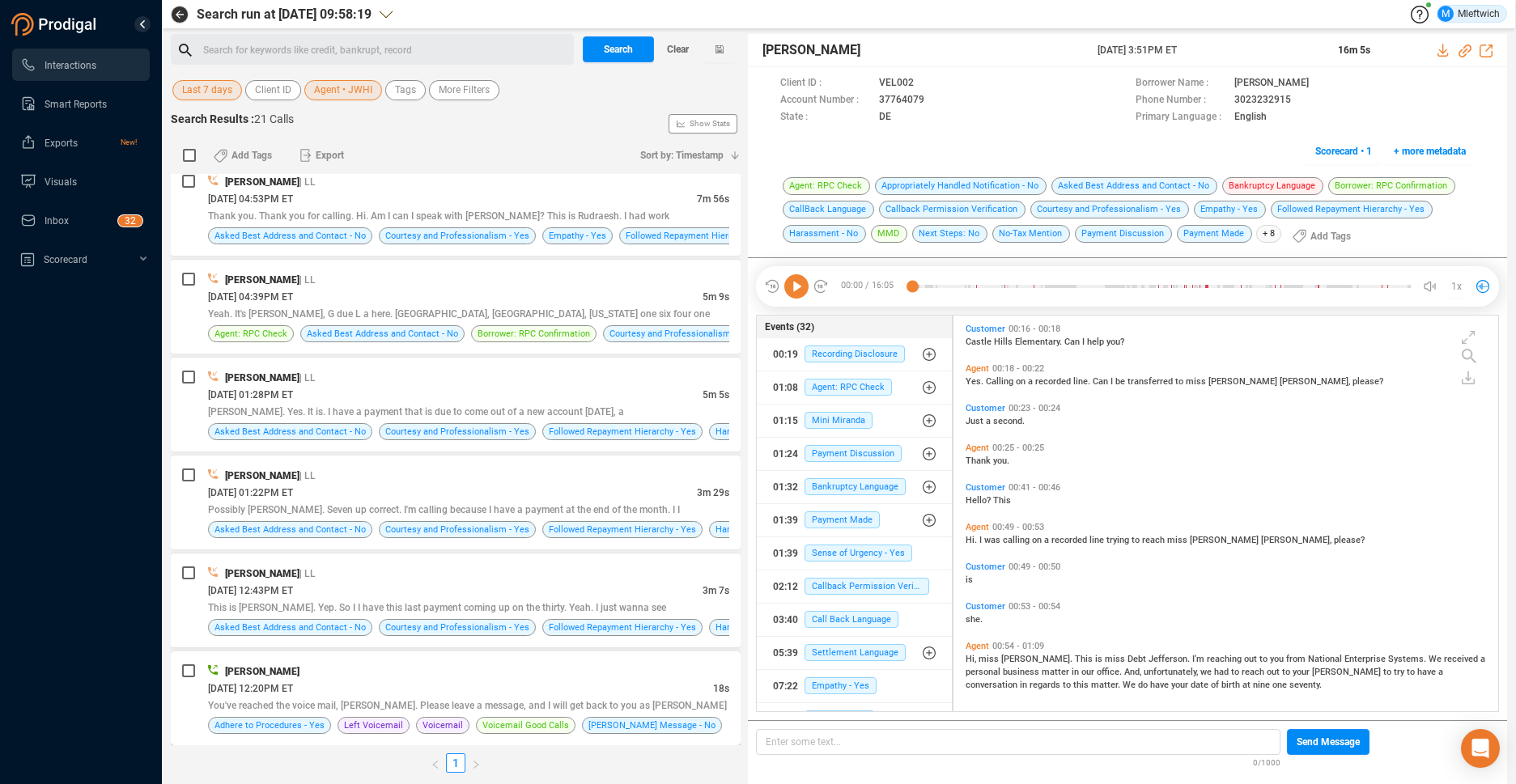
click at [597, 702] on span "You've reached the voice mail, [PERSON_NAME]. Please leave a message, and I wil…" at bounding box center [467, 706] width 519 height 12
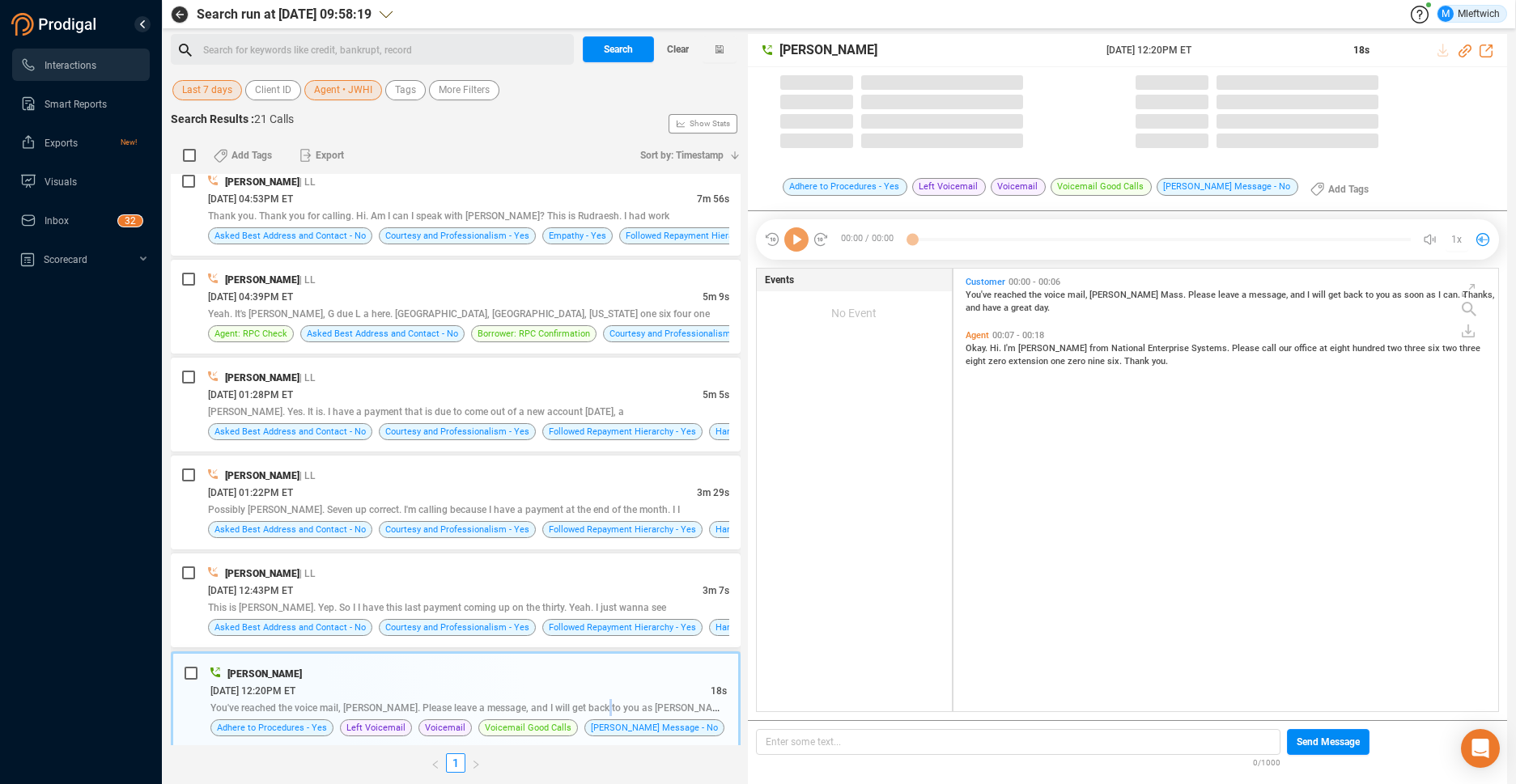
scroll to position [439, 536]
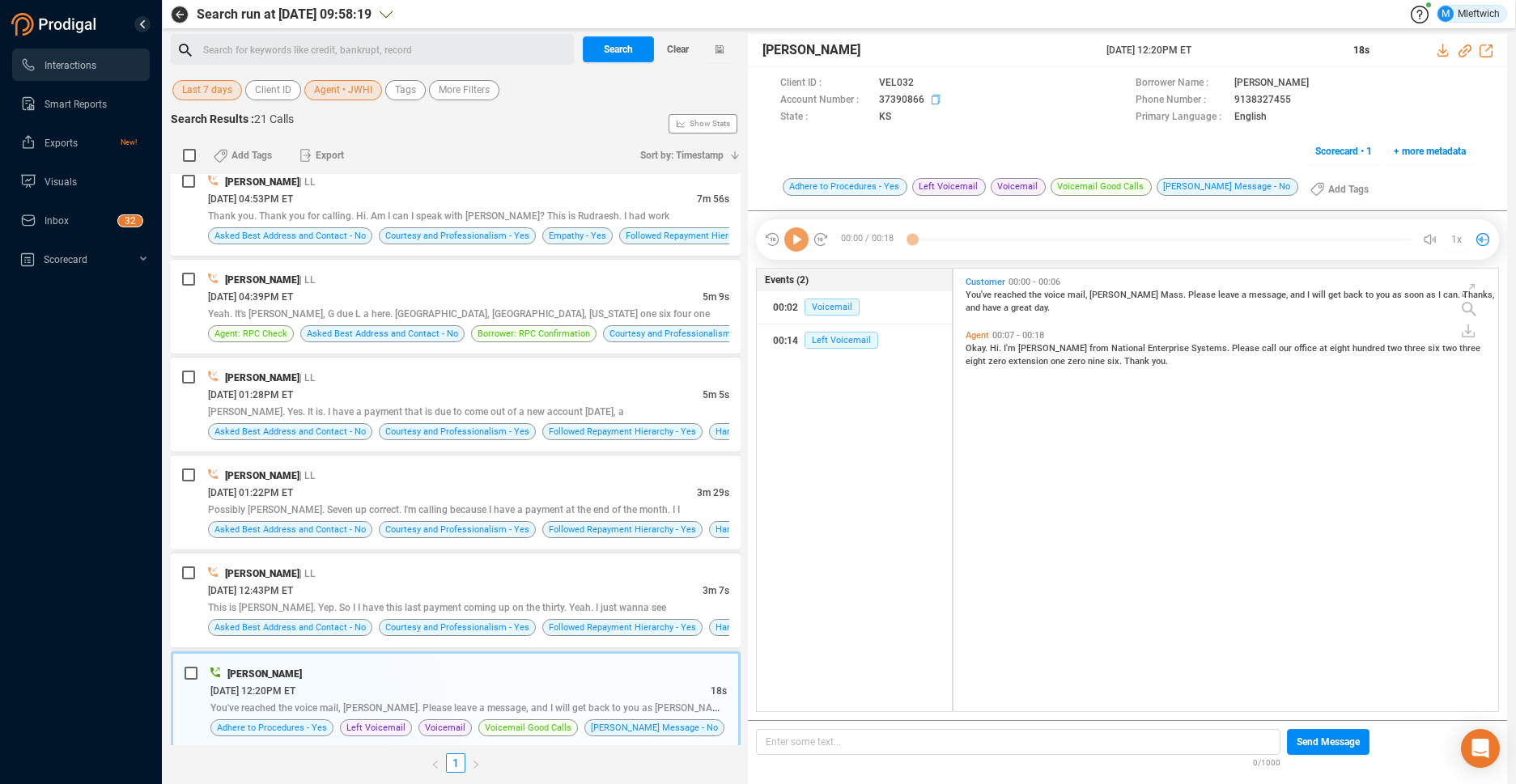
click at [933, 97] on icon at bounding box center [938, 101] width 13 height 13
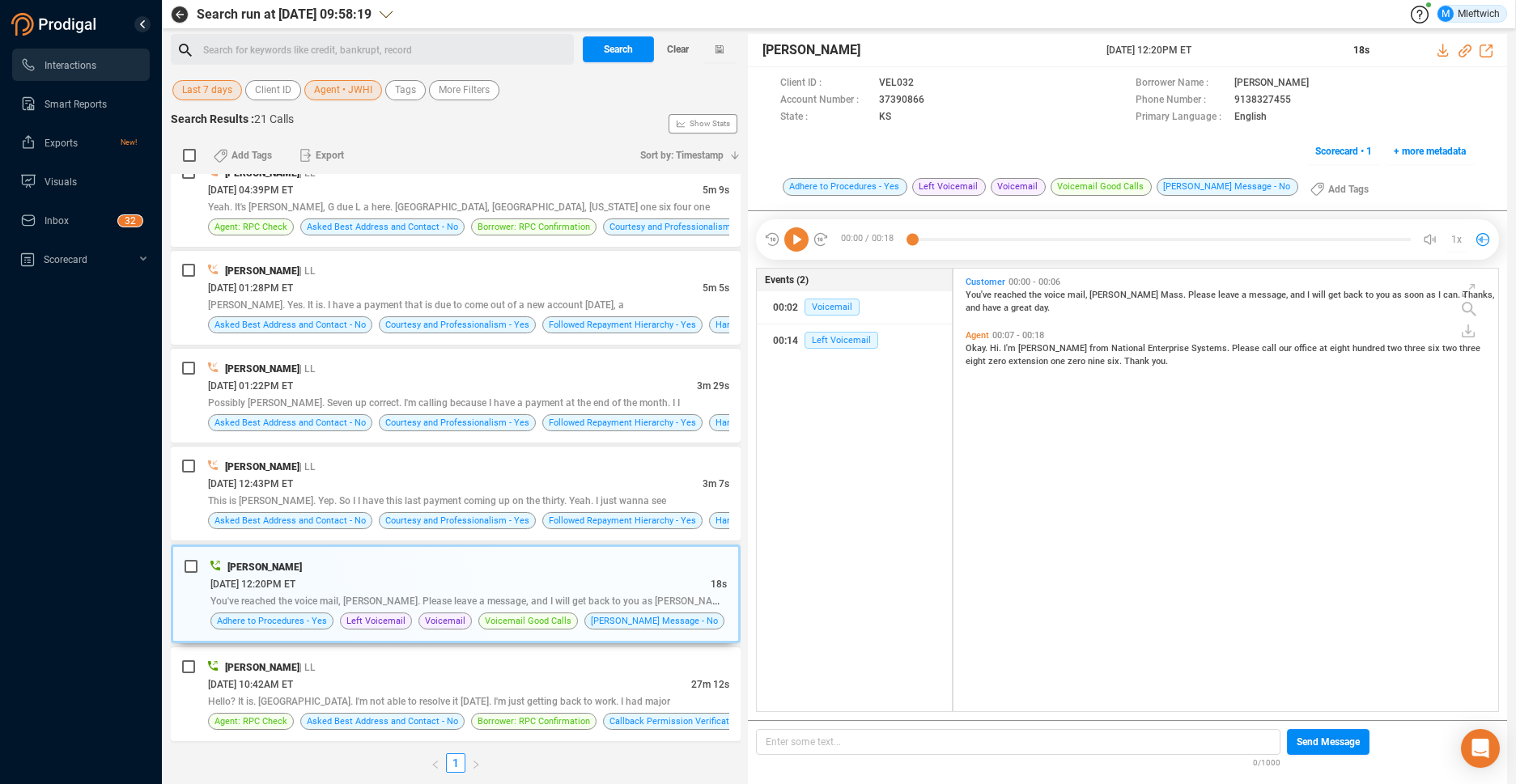
click at [366, 90] on span "Agent • JWHI" at bounding box center [343, 90] width 58 height 20
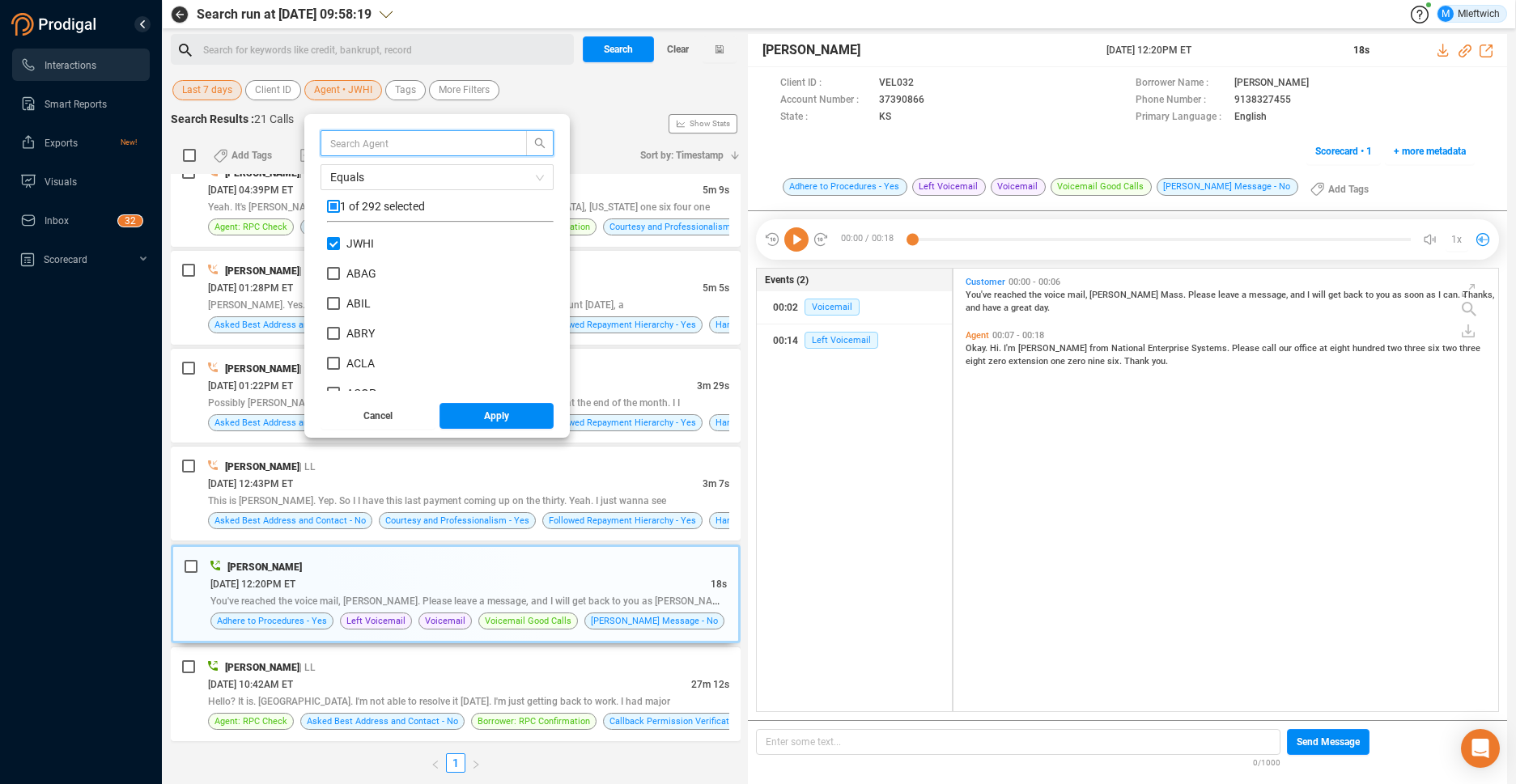
scroll to position [151, 218]
click at [335, 249] on input "JWHI" at bounding box center [334, 244] width 13 height 13
checkbox input "false"
click at [331, 342] on input "MPEO" at bounding box center [334, 341] width 13 height 13
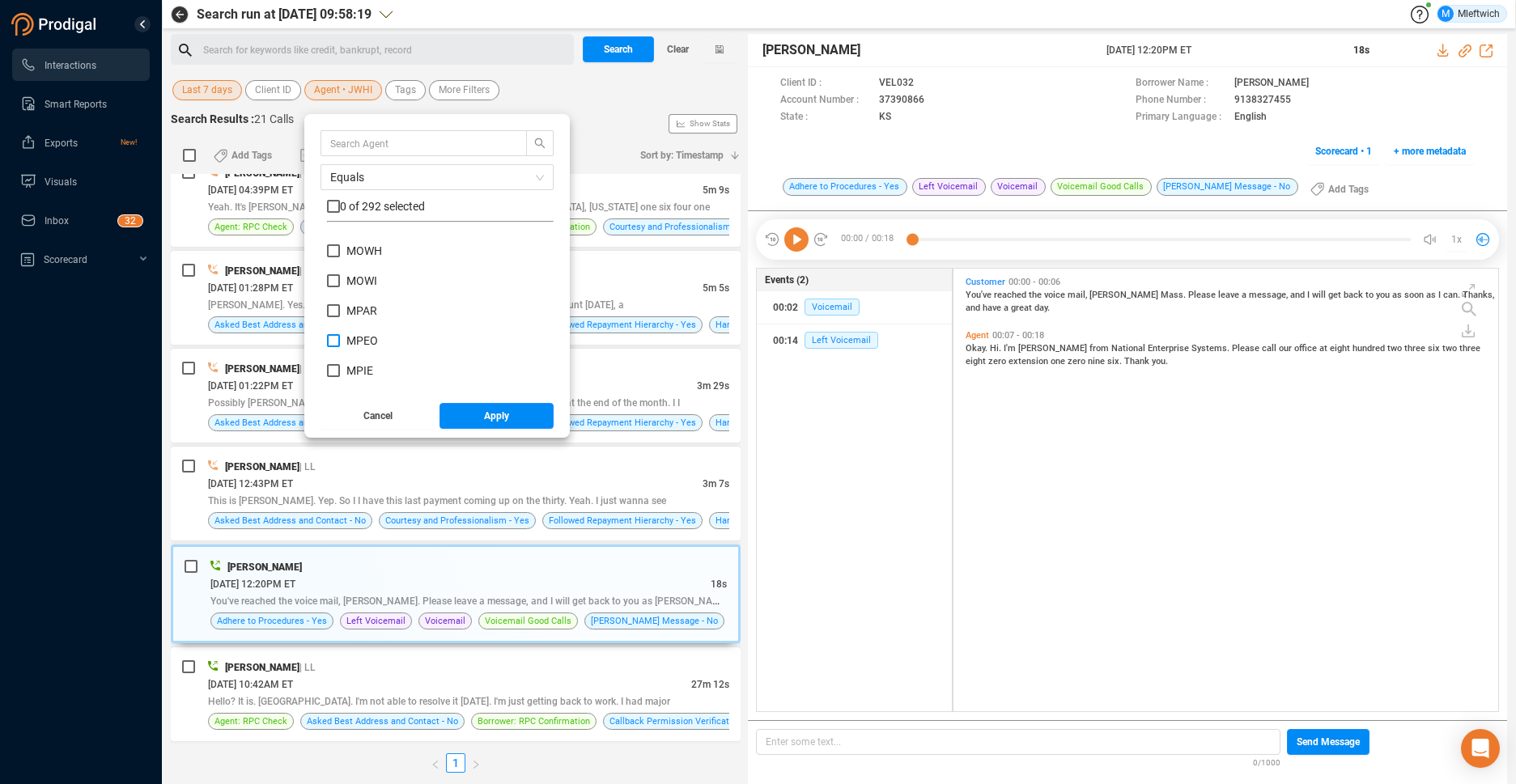
checkbox input "true"
click at [483, 416] on button "Apply" at bounding box center [497, 416] width 115 height 26
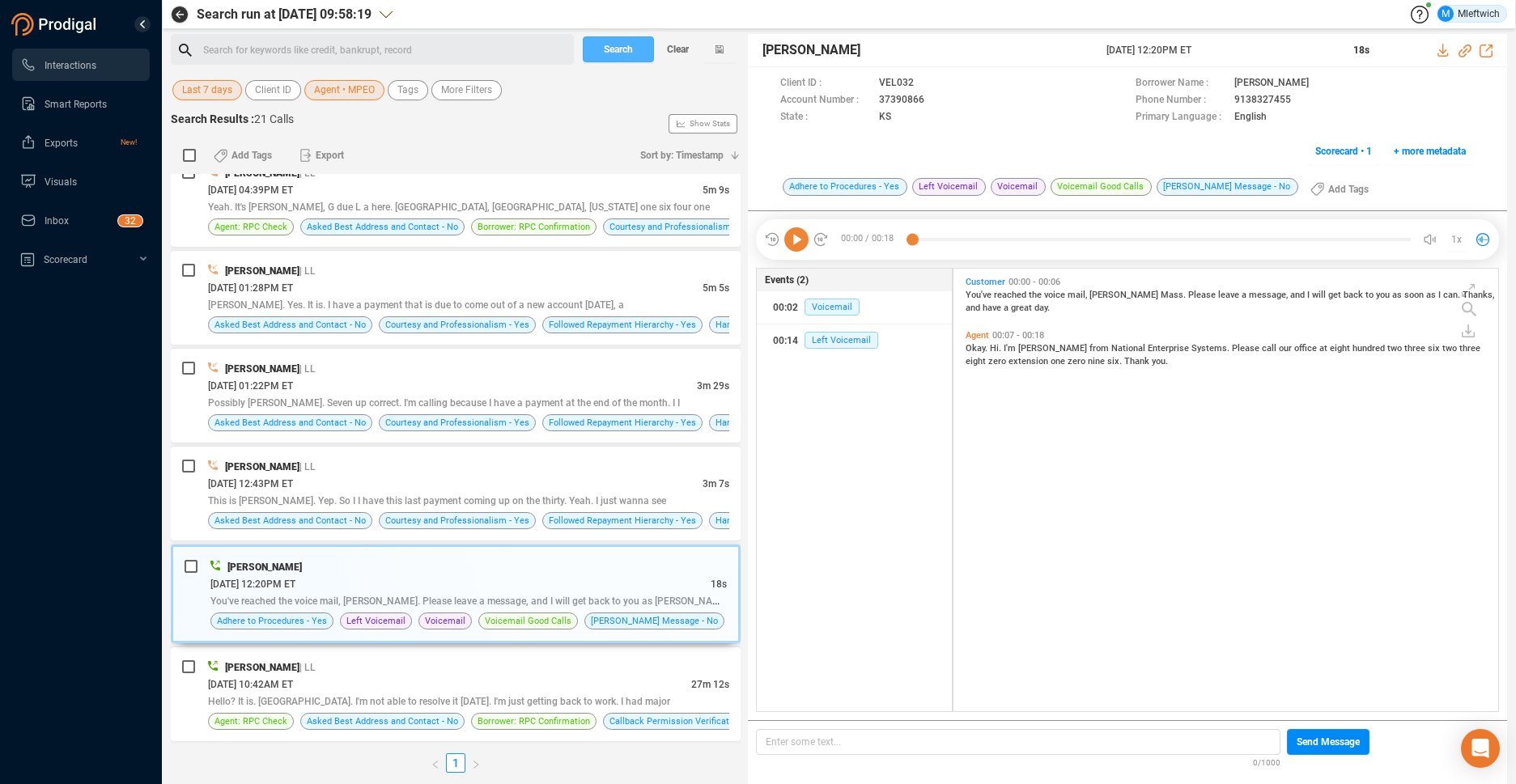
click at [612, 44] on span "Search" at bounding box center [618, 49] width 29 height 26
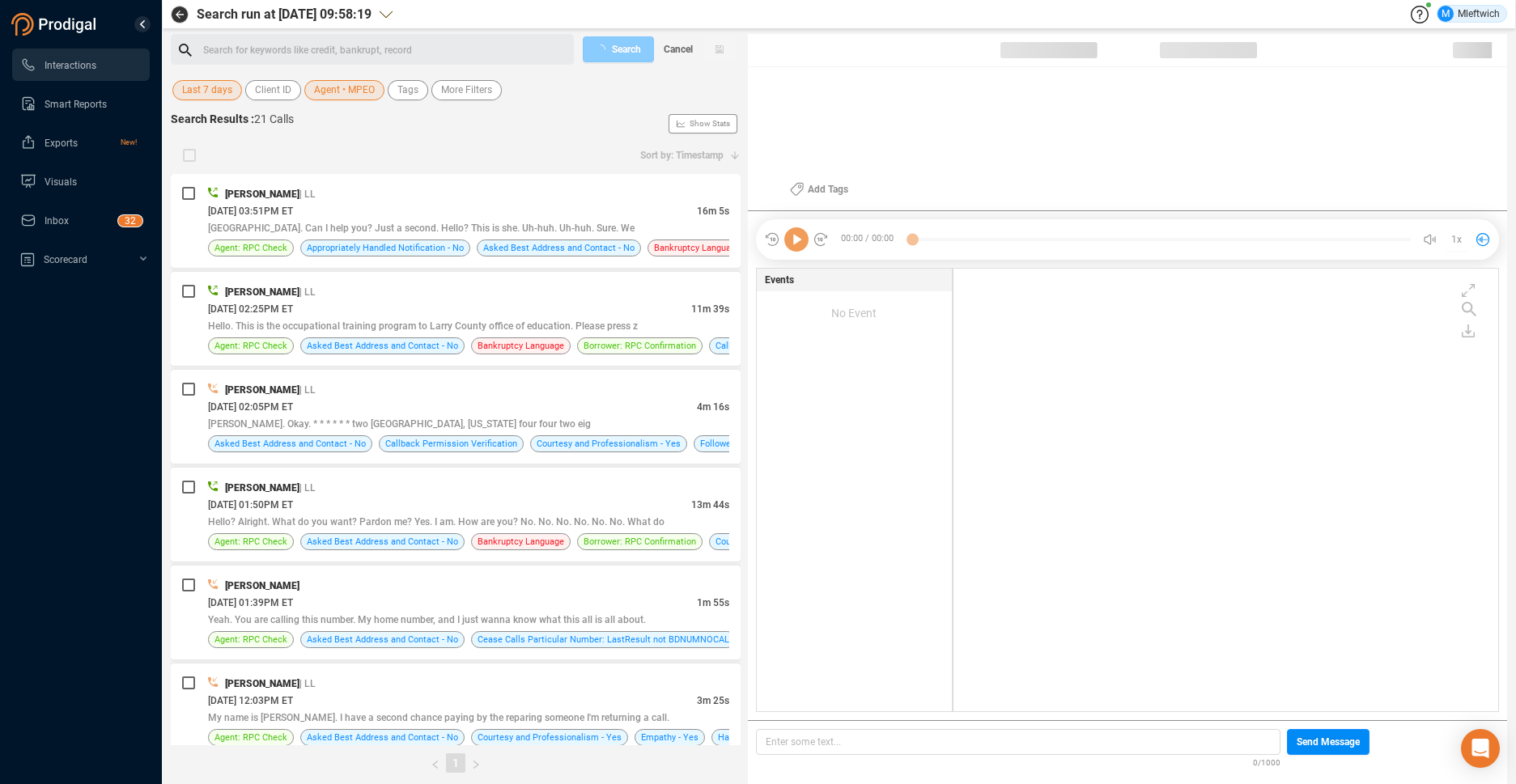
scroll to position [439, 536]
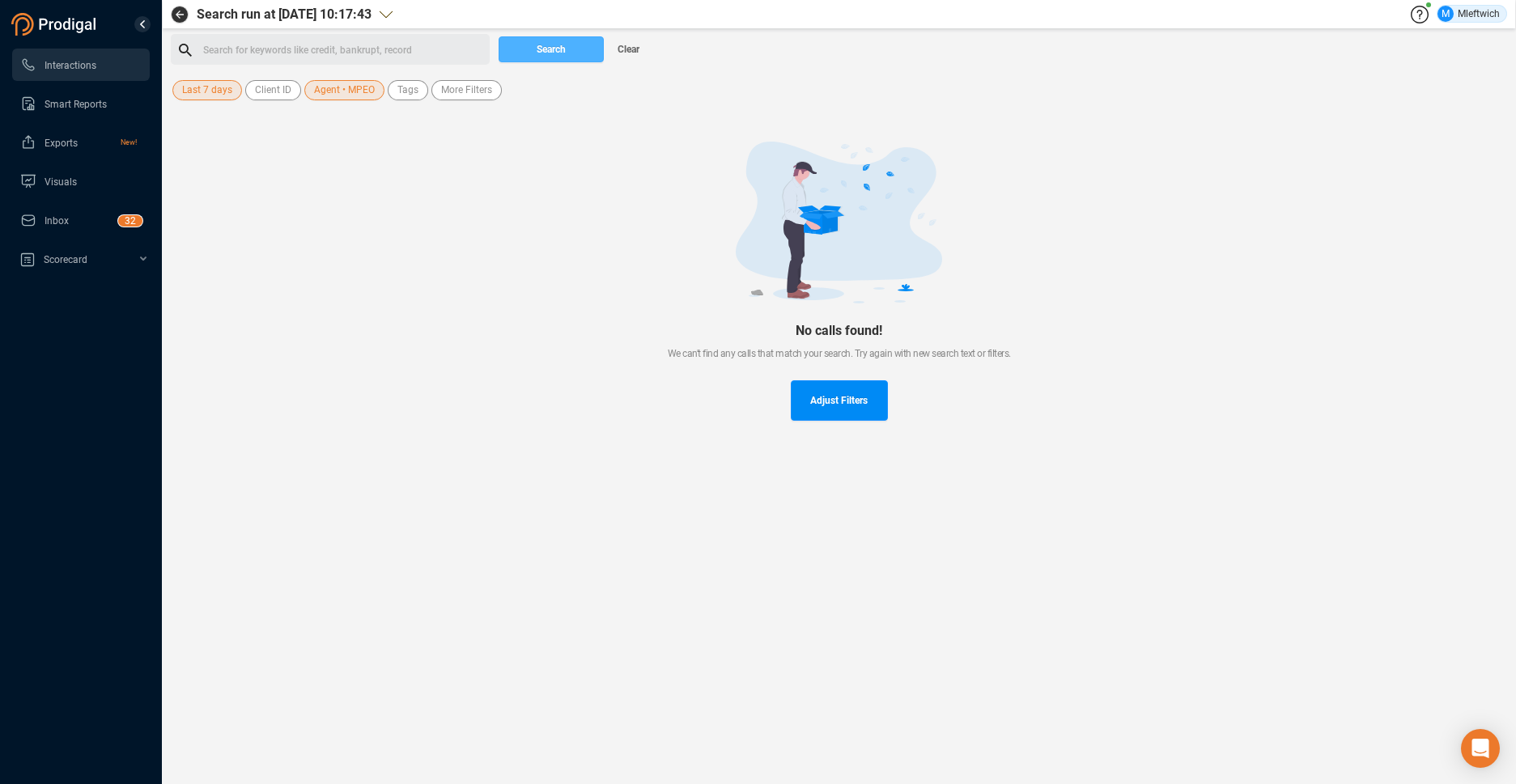
click at [558, 56] on span "Search" at bounding box center [551, 49] width 29 height 26
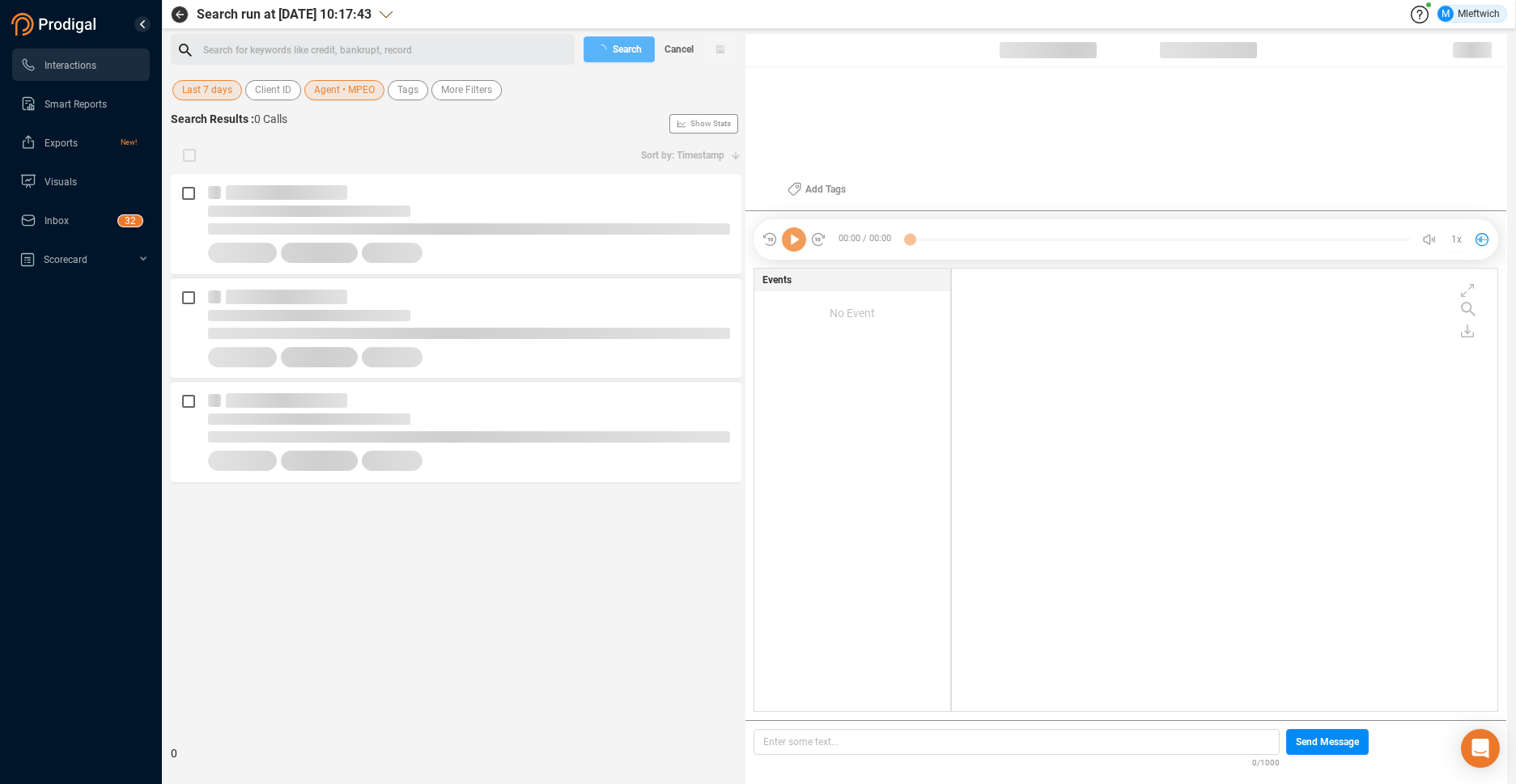
click at [558, 56] on div "Search for keywords like credit, bankrupt, record ﻿" at bounding box center [387, 50] width 367 height 24
